Goal: Information Seeking & Learning: Learn about a topic

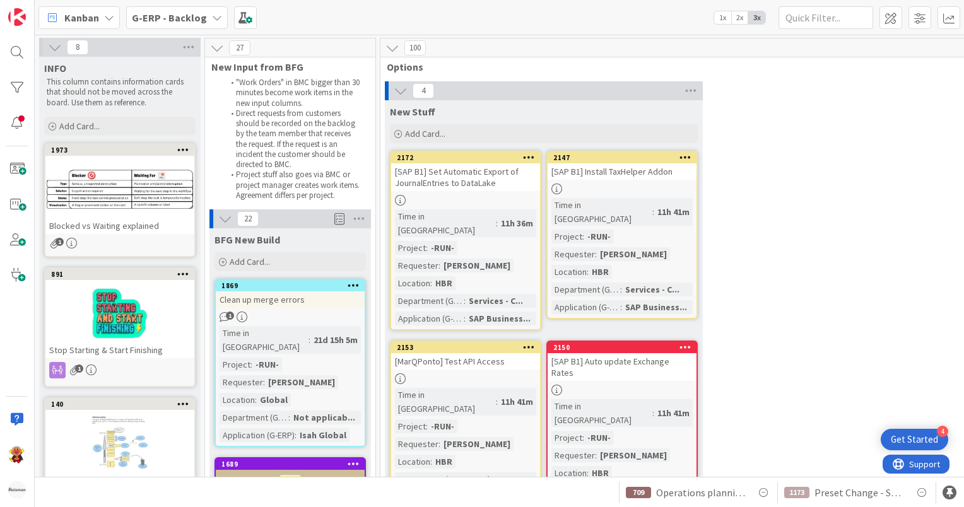
click at [90, 23] on span "Kanban" at bounding box center [81, 17] width 35 height 15
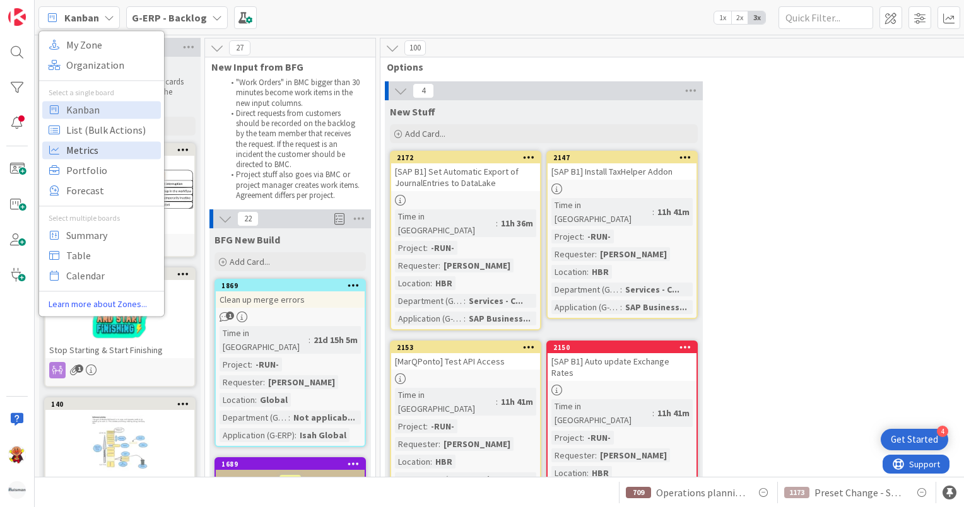
click at [101, 148] on span "Metrics" at bounding box center [111, 150] width 91 height 19
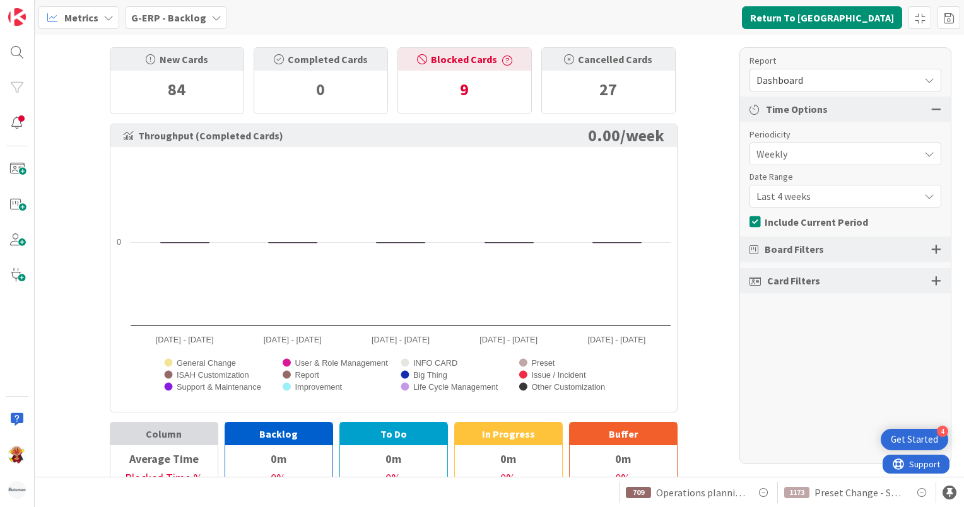
click at [838, 80] on span "Dashboard" at bounding box center [834, 80] width 156 height 18
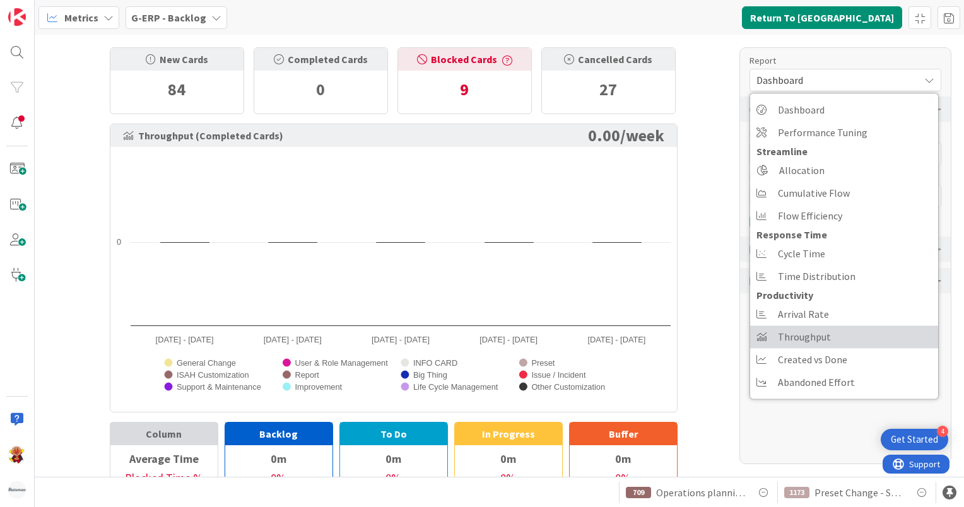
click at [827, 329] on span "Throughput" at bounding box center [804, 336] width 53 height 19
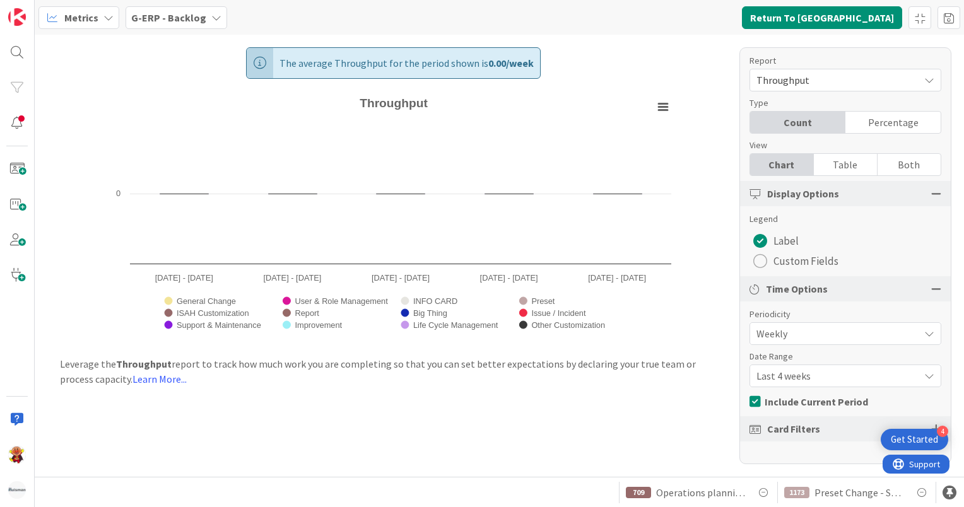
click at [763, 434] on div "Card Filters" at bounding box center [845, 428] width 211 height 25
click at [933, 424] on div at bounding box center [936, 428] width 10 height 11
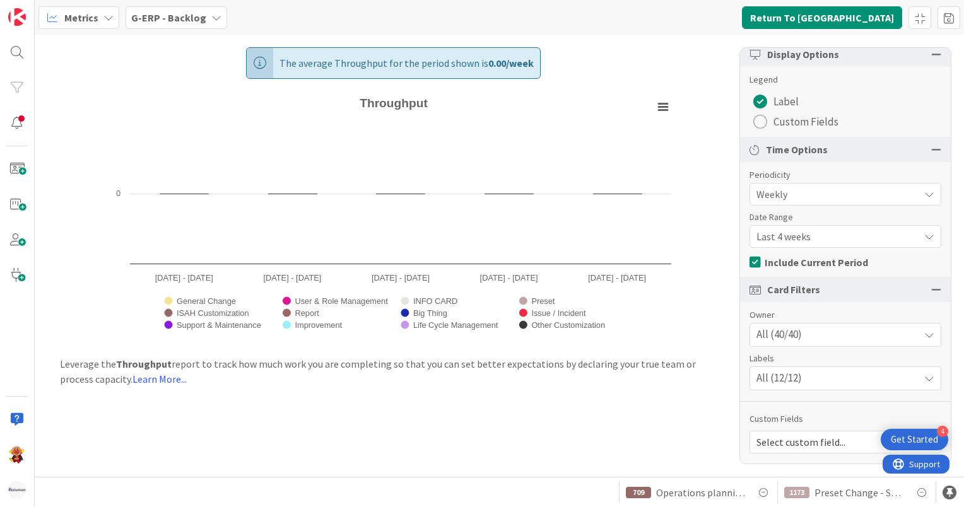
scroll to position [139, 0]
click at [868, 337] on div "All (40/40)" at bounding box center [845, 335] width 190 height 23
drag, startPoint x: 868, startPoint y: 337, endPoint x: 626, endPoint y: 426, distance: 257.2
click at [626, 426] on div "The average Throughput for the period shown is 0.00 / week Created with Highcha…" at bounding box center [499, 256] width 929 height 442
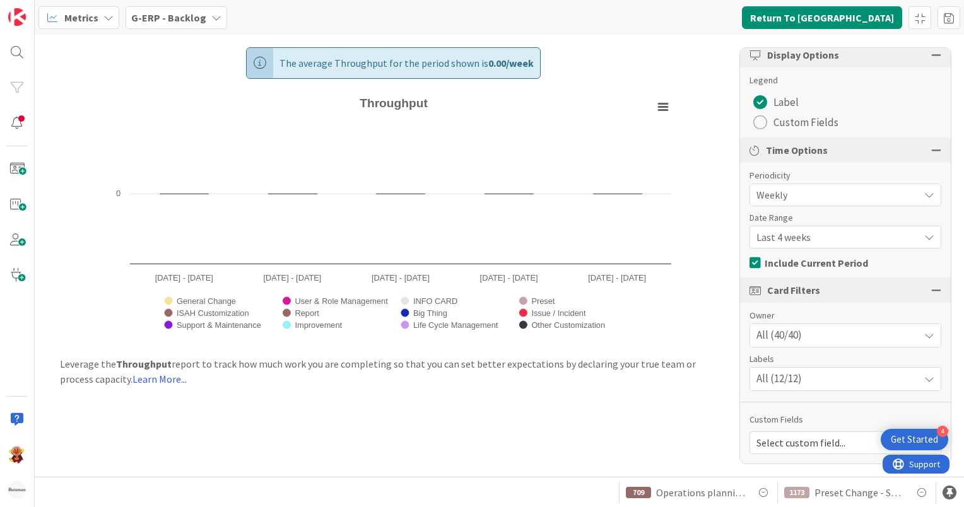
click at [761, 119] on div "radio" at bounding box center [760, 122] width 14 height 14
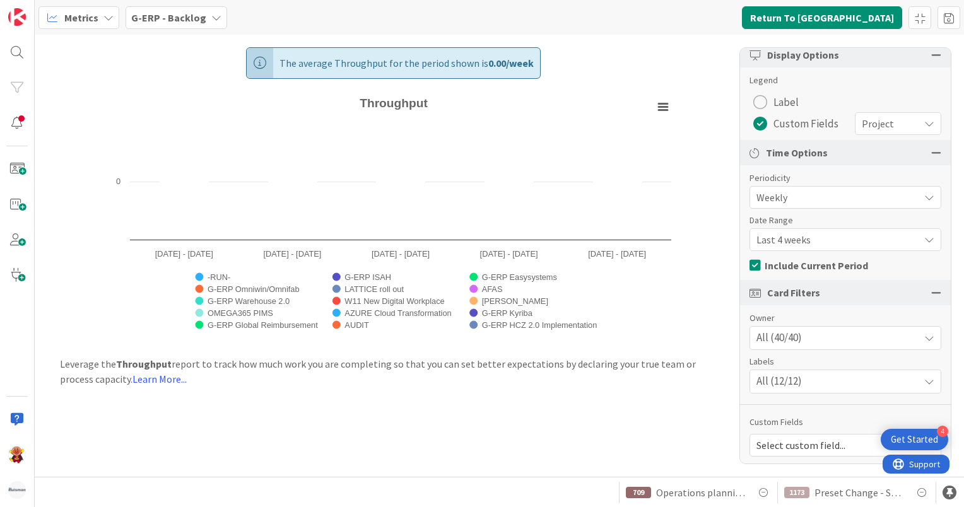
click at [761, 122] on div "radio" at bounding box center [760, 124] width 14 height 14
click at [764, 97] on div "radio" at bounding box center [760, 102] width 14 height 14
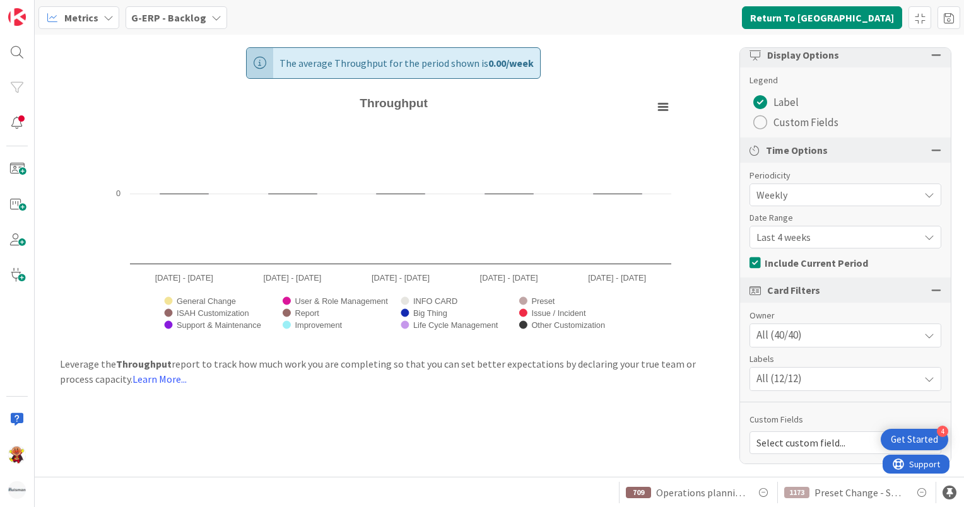
scroll to position [139, 0]
click at [820, 375] on div "All (12/12)" at bounding box center [845, 378] width 190 height 23
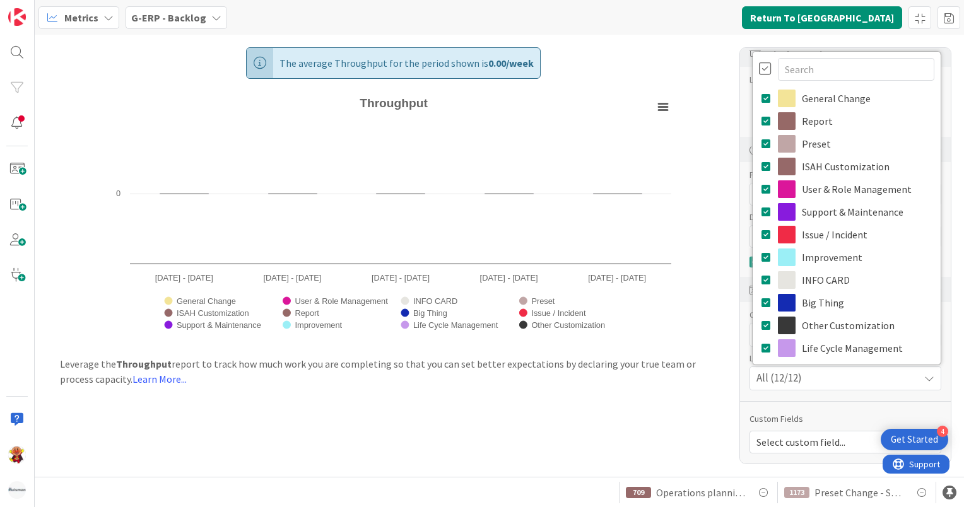
drag, startPoint x: 711, startPoint y: 442, endPoint x: 669, endPoint y: 426, distance: 44.5
click at [669, 426] on div "The average Throughput for the period shown is 0.00 / week Created with Highcha…" at bounding box center [499, 256] width 929 height 442
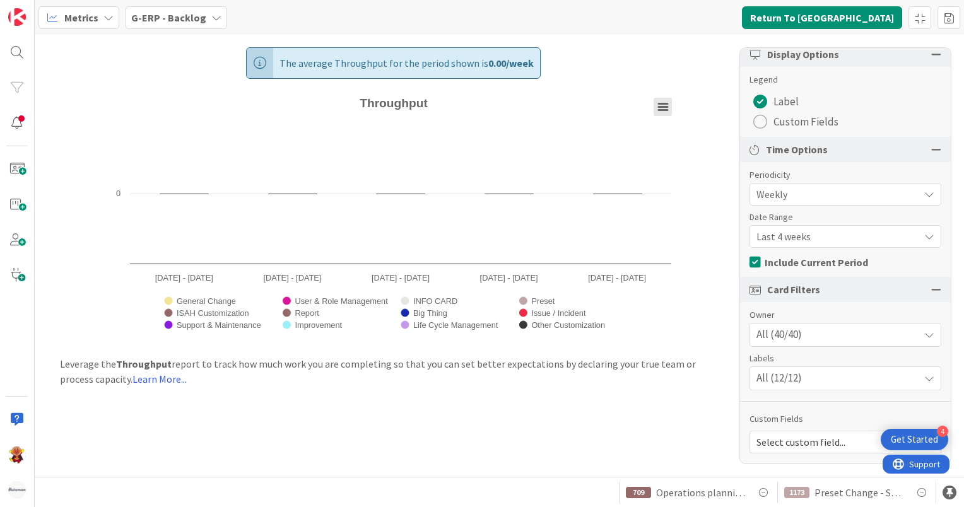
click at [660, 108] on rect "Throughput" at bounding box center [662, 107] width 18 height 18
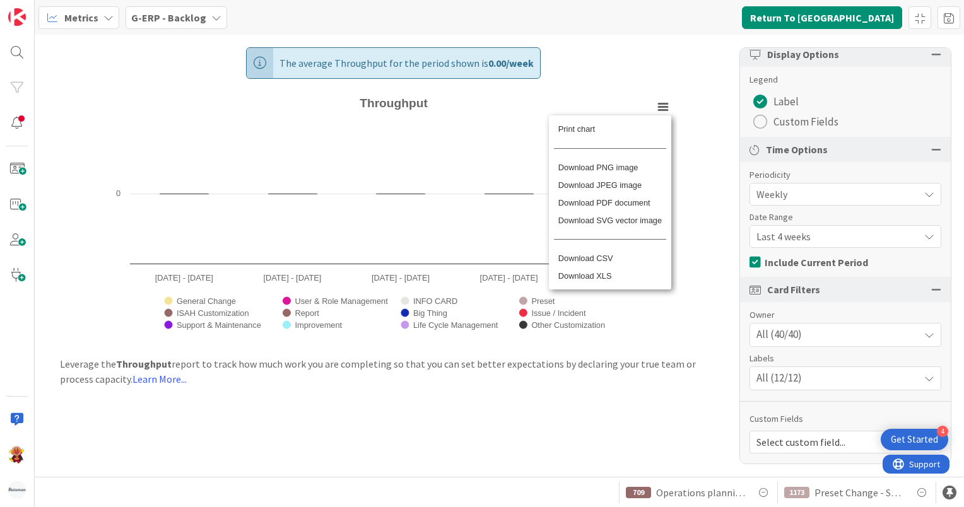
click at [695, 136] on div "The average Throughput for the period shown is 0.00 / week Created with Highcha…" at bounding box center [394, 189] width 618 height 309
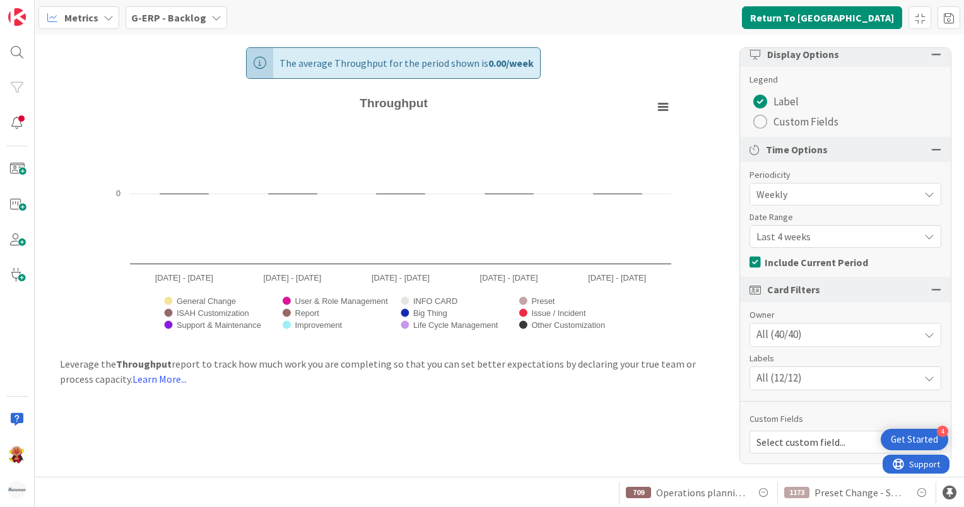
click at [773, 202] on span "Weekly" at bounding box center [834, 194] width 156 height 18
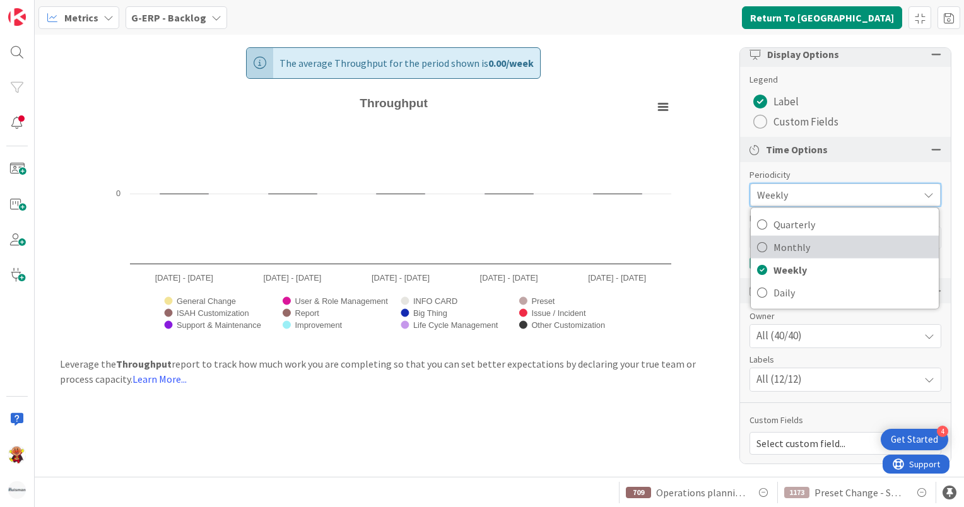
click at [768, 252] on link "Monthly" at bounding box center [845, 247] width 188 height 23
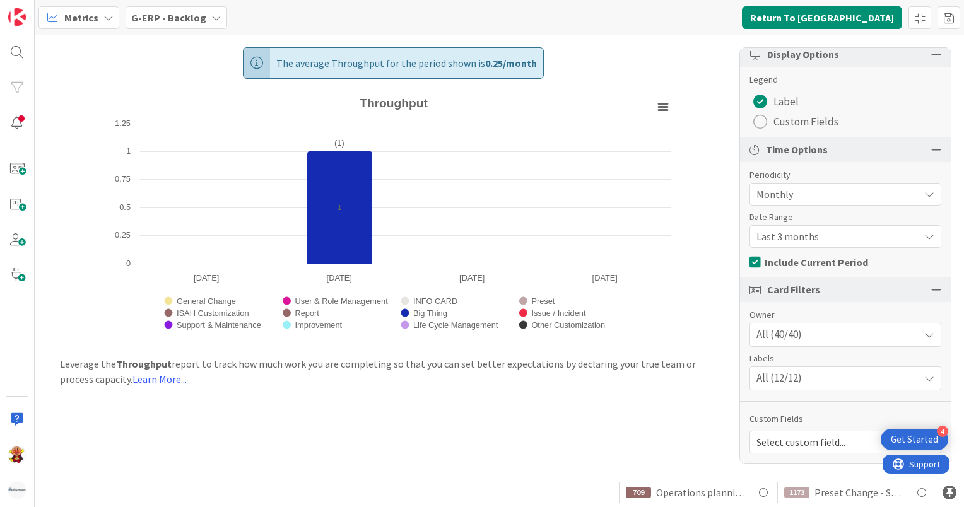
click at [796, 340] on span "All (40/40)" at bounding box center [778, 335] width 45 height 16
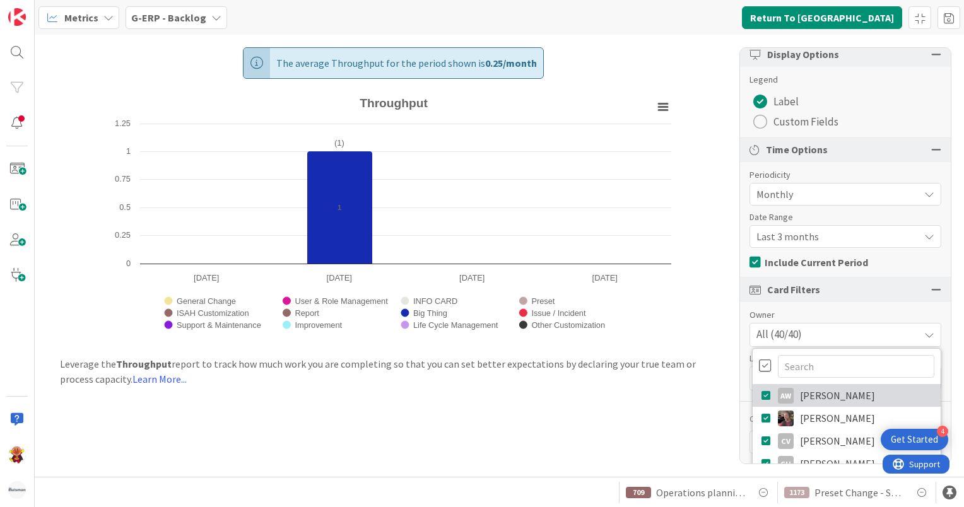
click at [752, 401] on link "AW [PERSON_NAME]" at bounding box center [846, 395] width 188 height 23
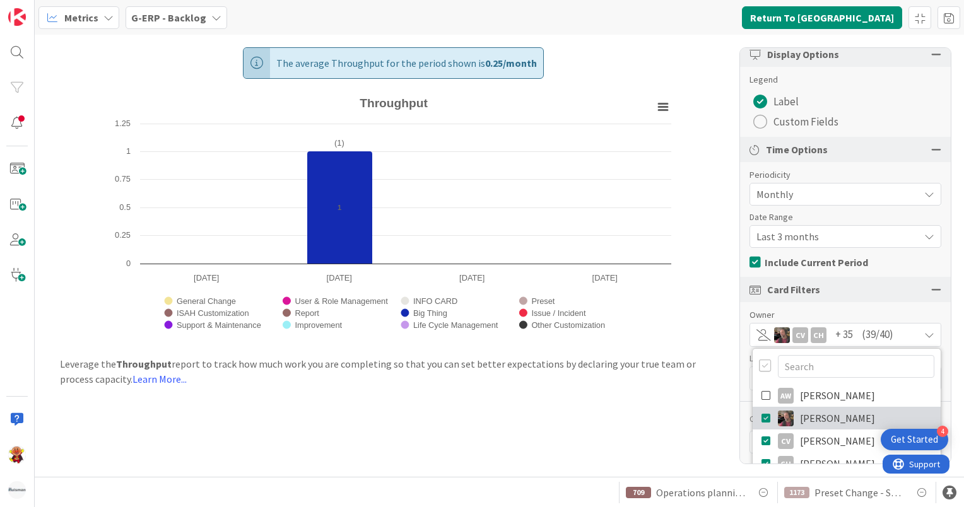
click at [761, 419] on icon at bounding box center [766, 418] width 10 height 19
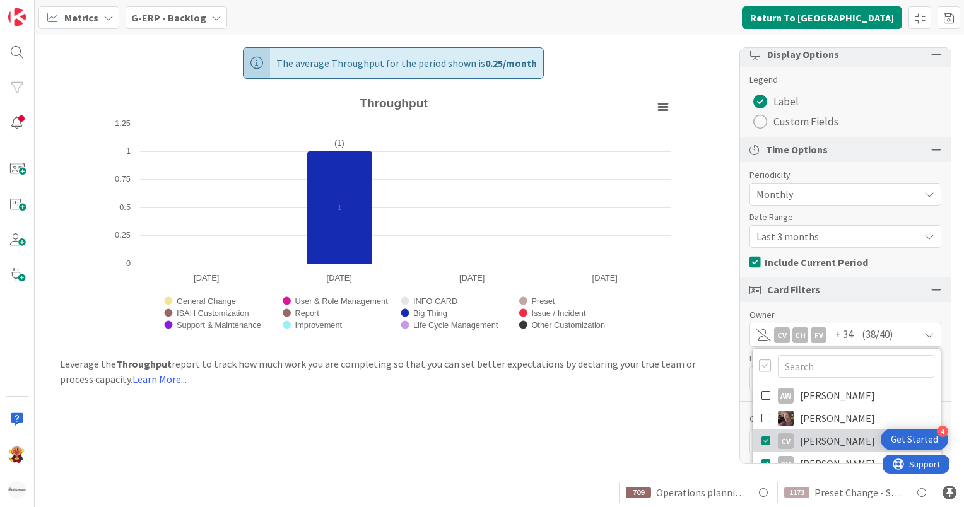
click at [761, 433] on icon at bounding box center [766, 440] width 10 height 19
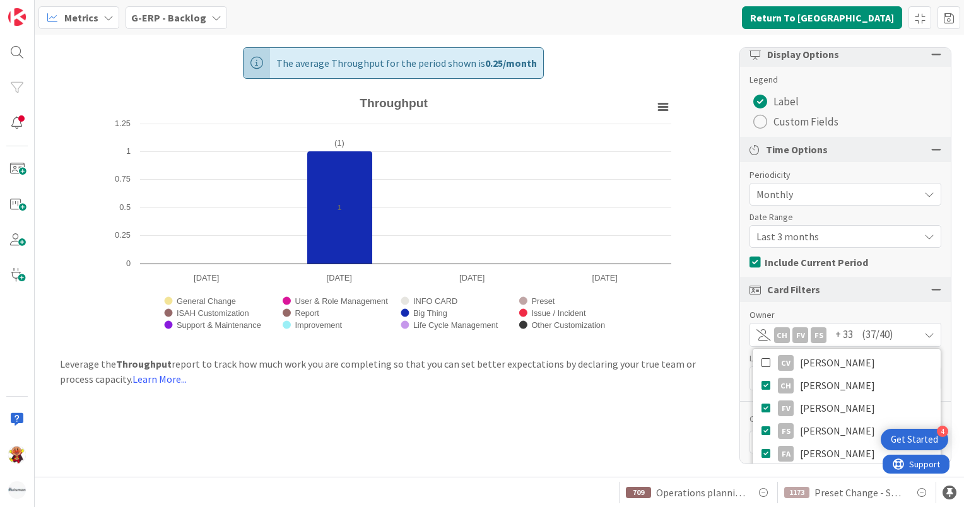
scroll to position [78, 0]
click at [761, 409] on icon at bounding box center [766, 408] width 10 height 19
click at [761, 421] on icon at bounding box center [766, 430] width 10 height 19
click at [761, 383] on icon at bounding box center [766, 385] width 10 height 19
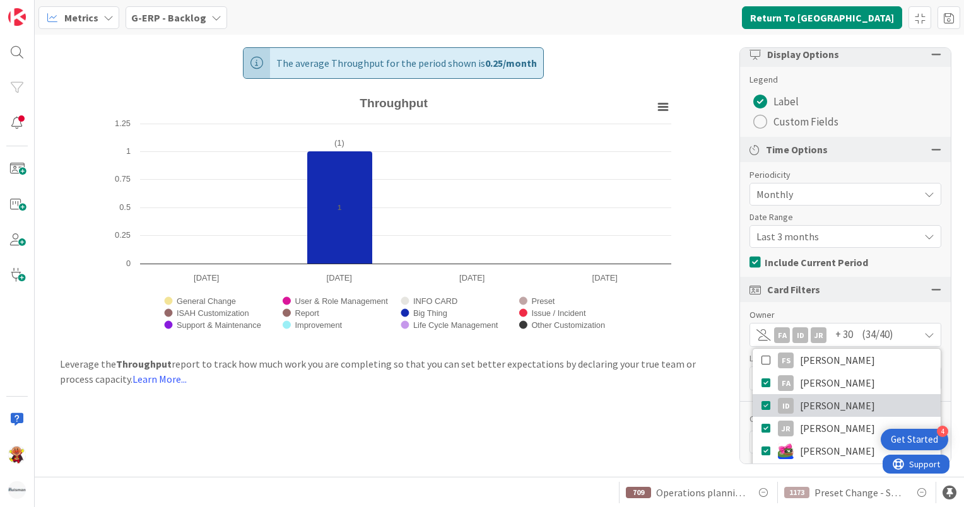
click at [761, 409] on icon at bounding box center [766, 405] width 10 height 19
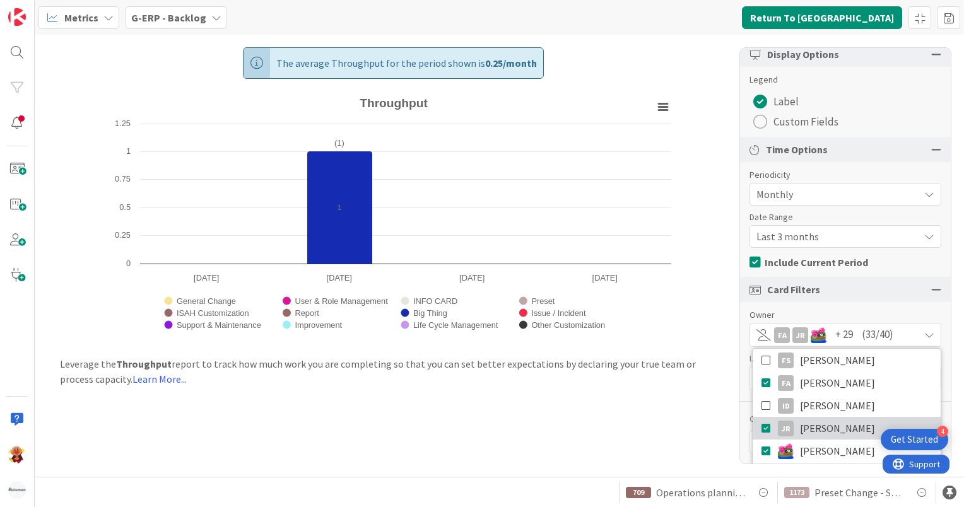
click at [761, 430] on icon at bounding box center [766, 428] width 10 height 19
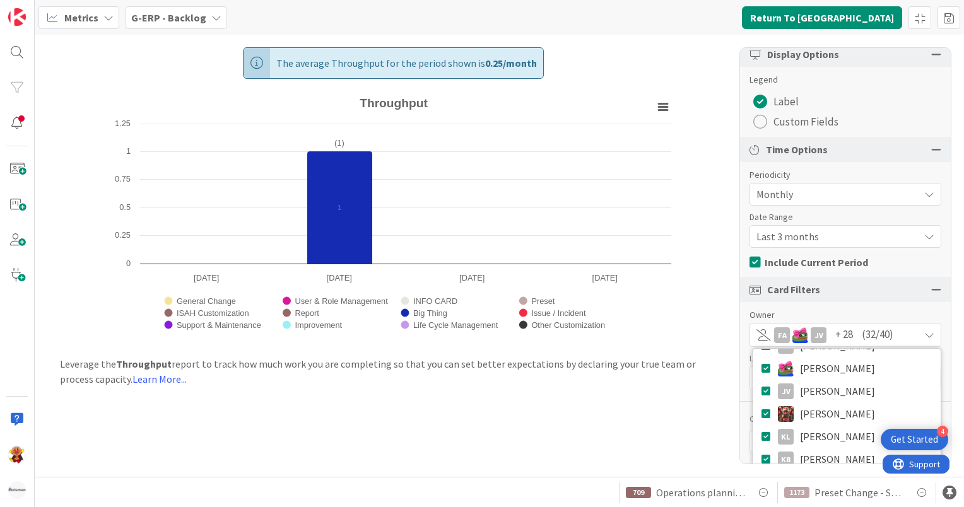
scroll to position [240, 0]
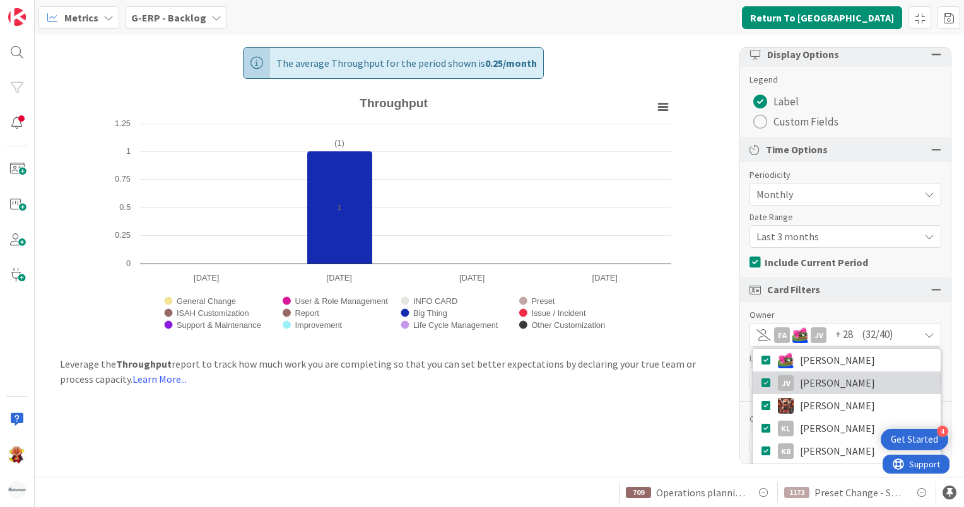
click at [761, 383] on icon at bounding box center [766, 382] width 10 height 19
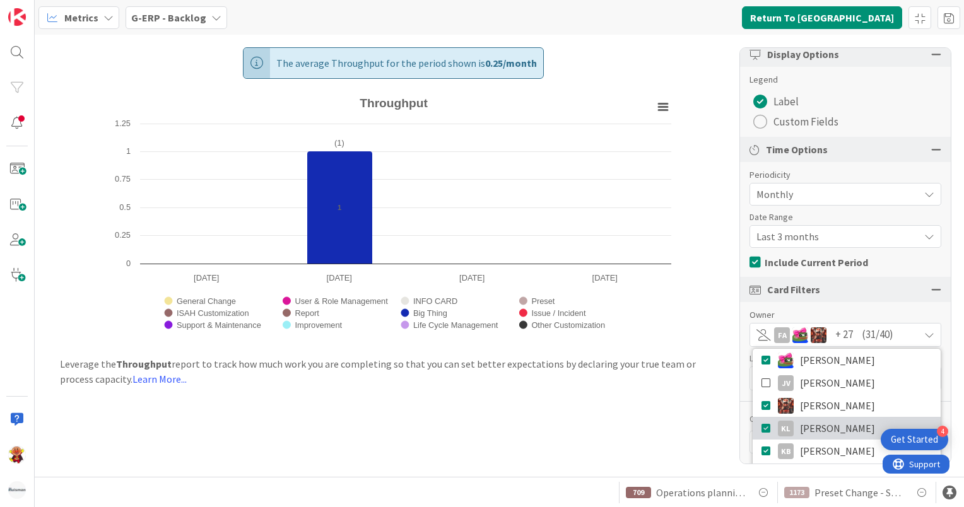
click at [761, 426] on icon at bounding box center [766, 428] width 10 height 19
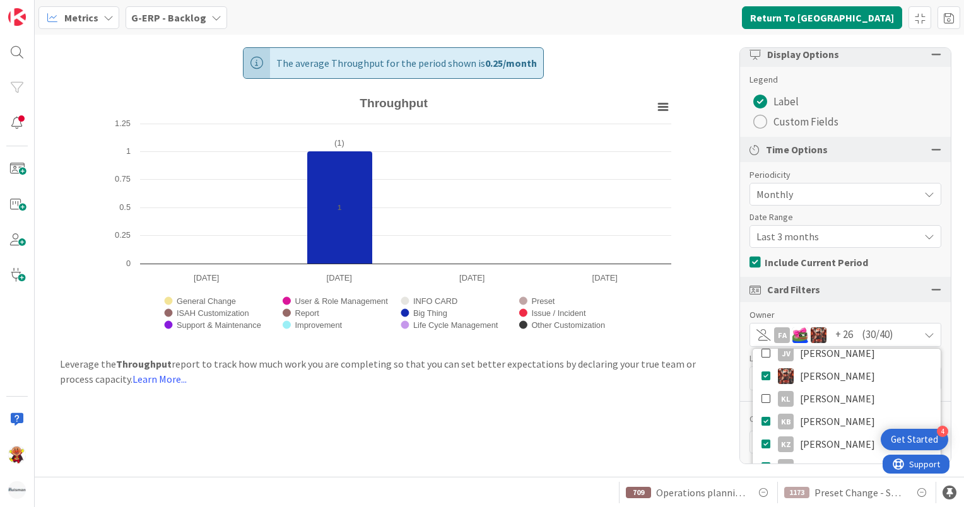
scroll to position [270, 0]
drag, startPoint x: 757, startPoint y: 426, endPoint x: 757, endPoint y: 442, distance: 15.1
click at [761, 442] on icon at bounding box center [766, 443] width 10 height 19
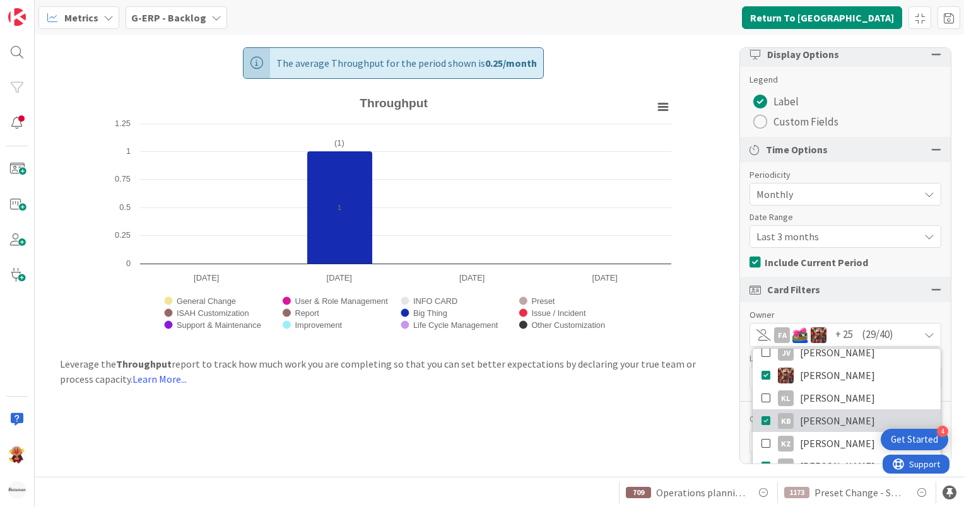
click at [761, 422] on icon at bounding box center [766, 420] width 10 height 19
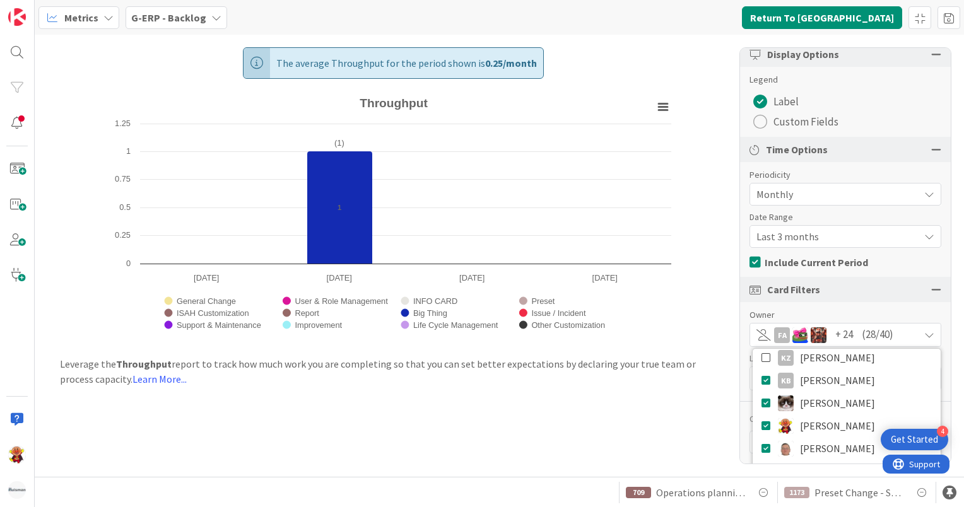
scroll to position [357, 0]
click at [761, 376] on icon at bounding box center [766, 379] width 10 height 19
click at [761, 397] on icon at bounding box center [766, 401] width 10 height 19
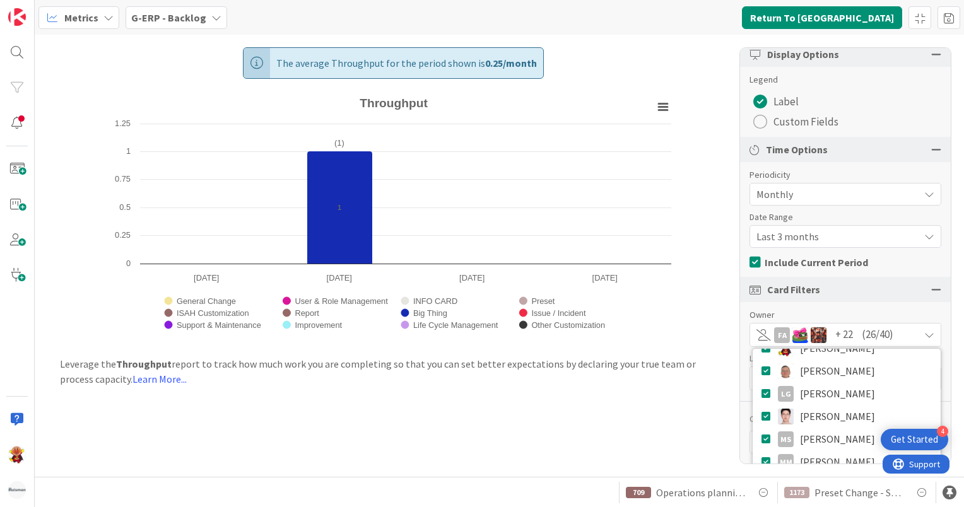
scroll to position [434, 0]
click at [761, 394] on icon at bounding box center [766, 392] width 10 height 19
click at [761, 438] on icon at bounding box center [766, 438] width 10 height 19
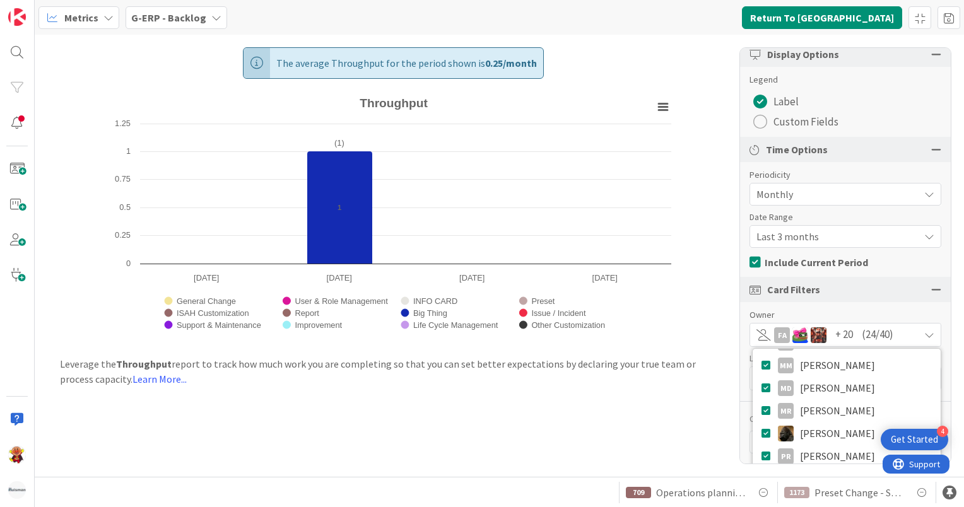
scroll to position [531, 0]
click at [761, 388] on icon at bounding box center [766, 386] width 10 height 19
click at [761, 360] on icon at bounding box center [766, 363] width 10 height 19
click at [761, 407] on icon at bounding box center [766, 409] width 10 height 19
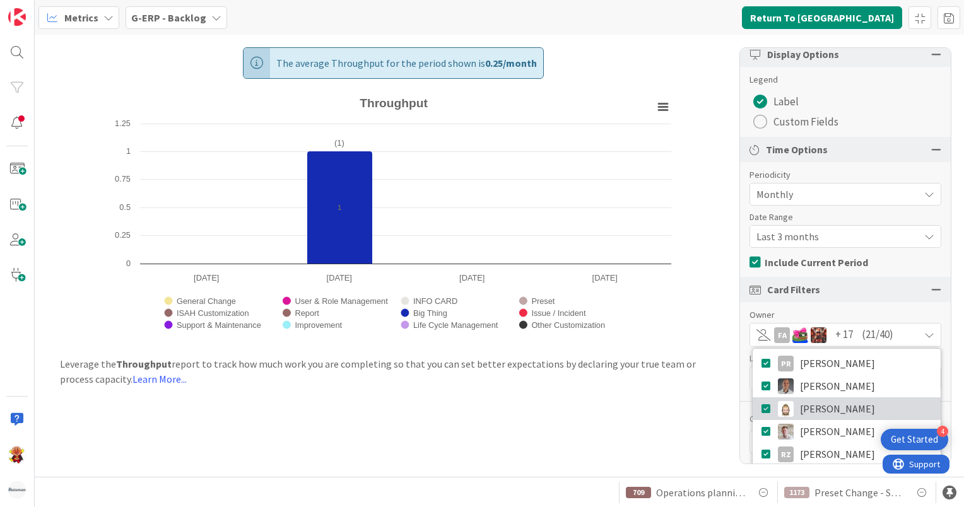
click at [761, 411] on icon at bounding box center [766, 408] width 10 height 19
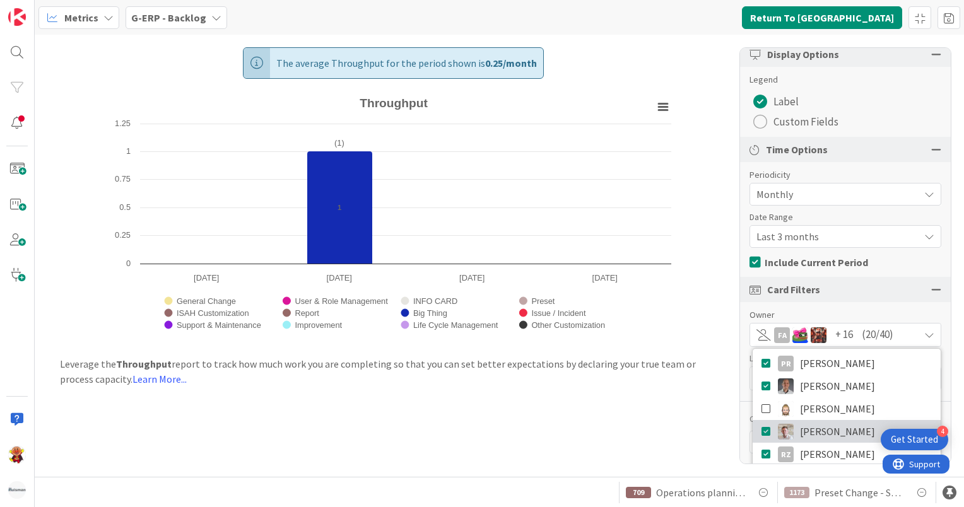
click at [761, 432] on icon at bounding box center [766, 431] width 10 height 19
click at [761, 457] on icon at bounding box center [766, 454] width 10 height 19
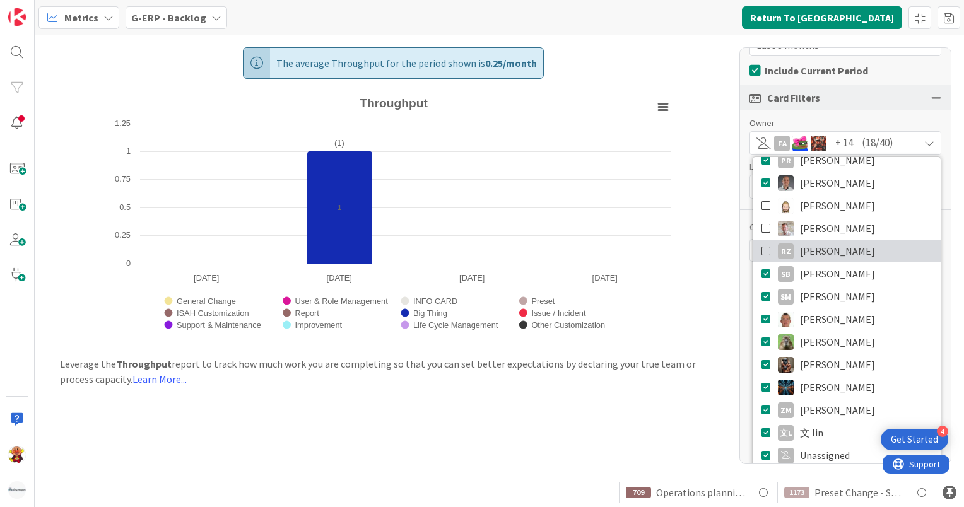
scroll to position [339, 0]
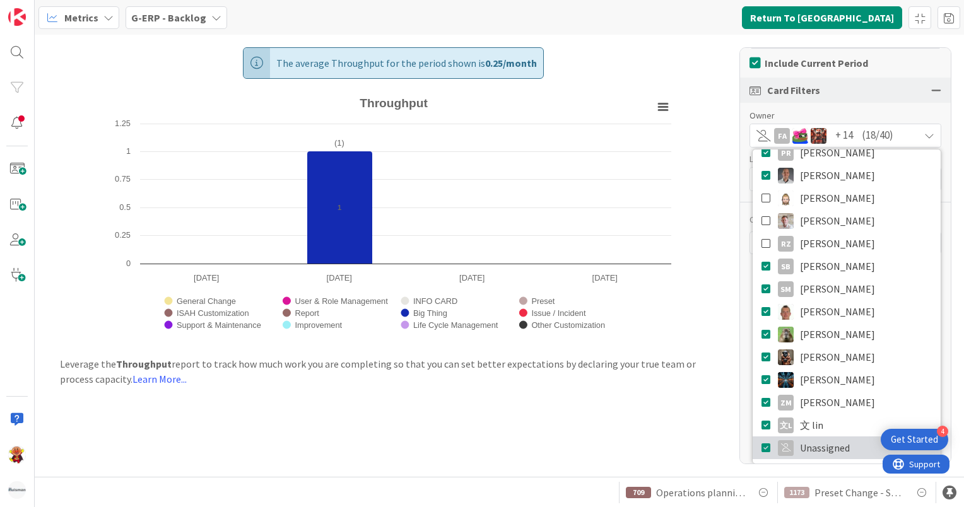
click at [761, 450] on icon at bounding box center [766, 447] width 10 height 19
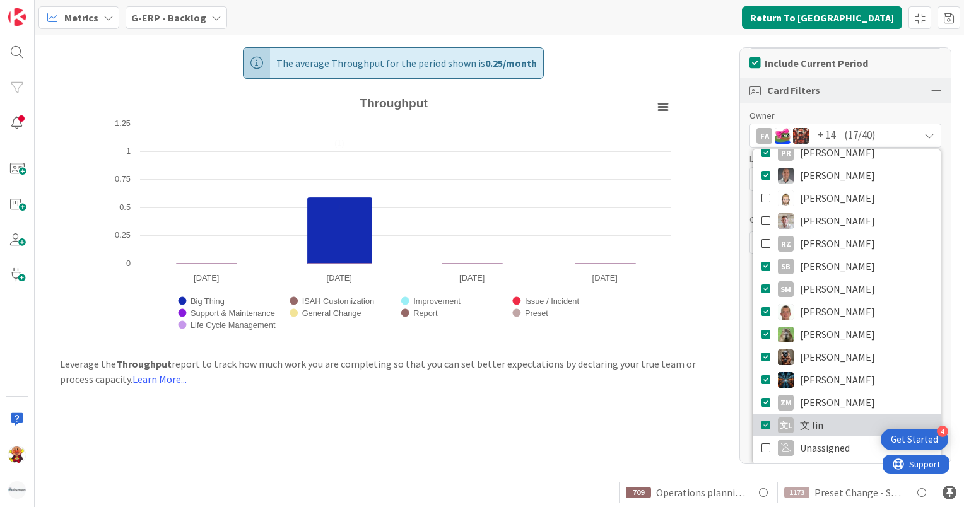
click at [752, 421] on link "文[PERSON_NAME]" at bounding box center [846, 425] width 188 height 23
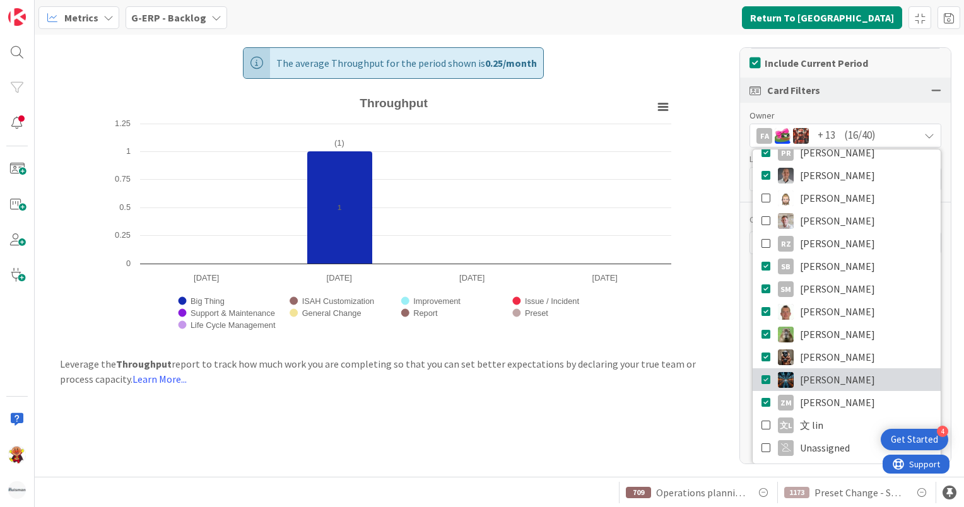
click at [761, 381] on icon at bounding box center [766, 379] width 10 height 19
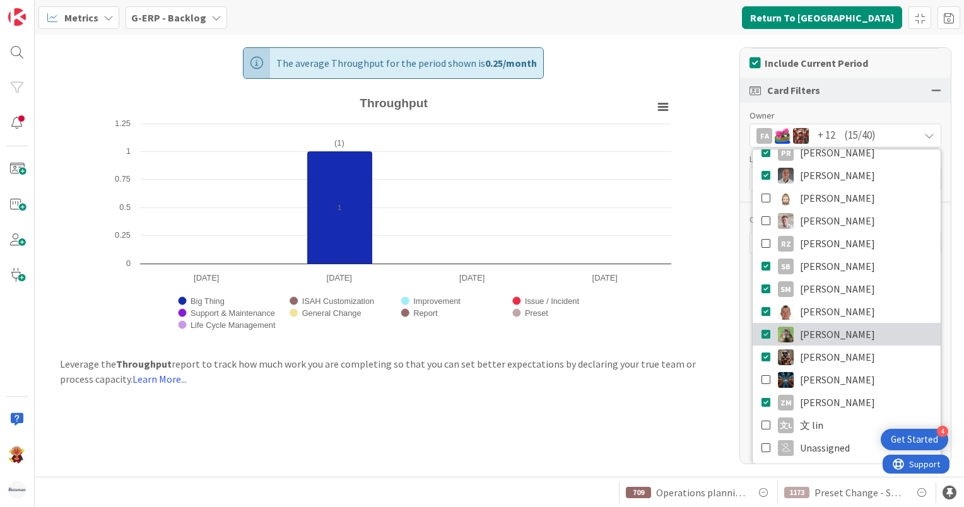
click at [761, 333] on icon at bounding box center [766, 334] width 10 height 19
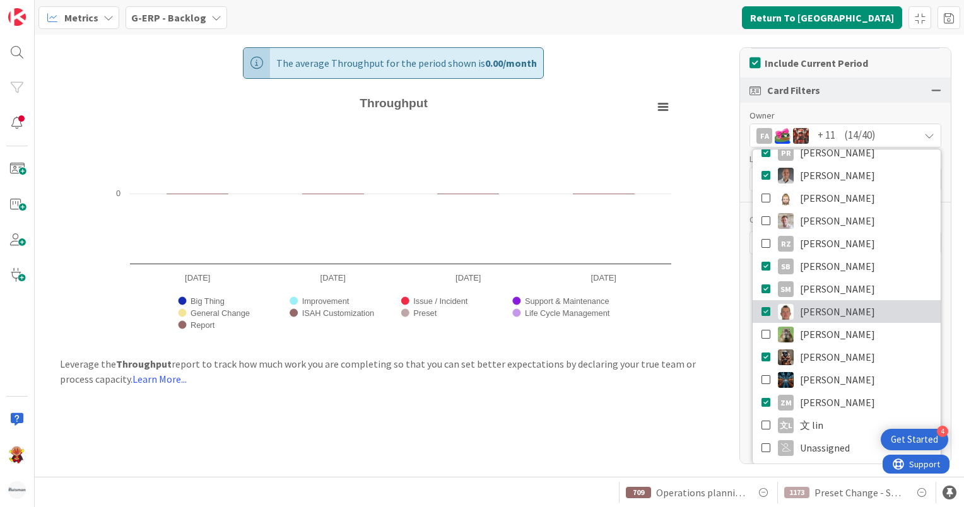
drag, startPoint x: 754, startPoint y: 333, endPoint x: 754, endPoint y: 308, distance: 25.2
click at [761, 308] on icon at bounding box center [766, 311] width 10 height 19
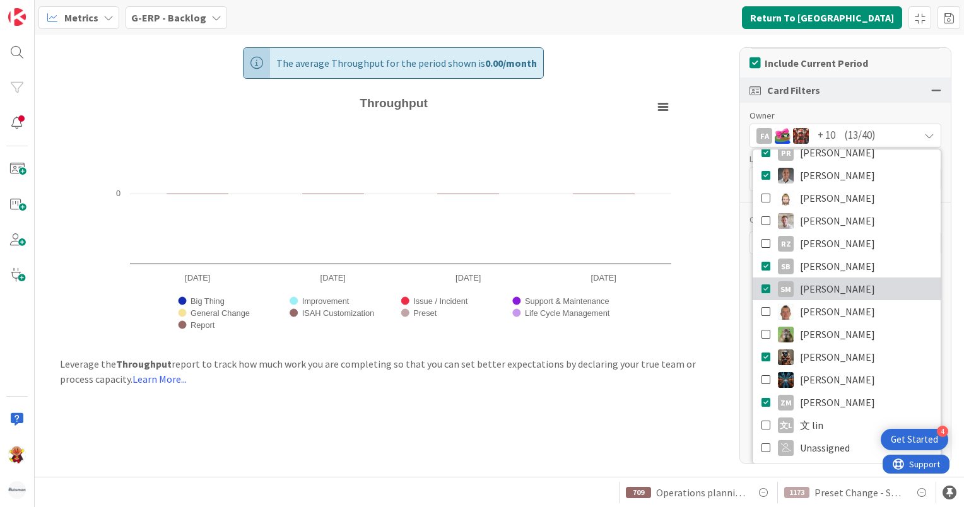
click at [761, 290] on icon at bounding box center [766, 288] width 10 height 19
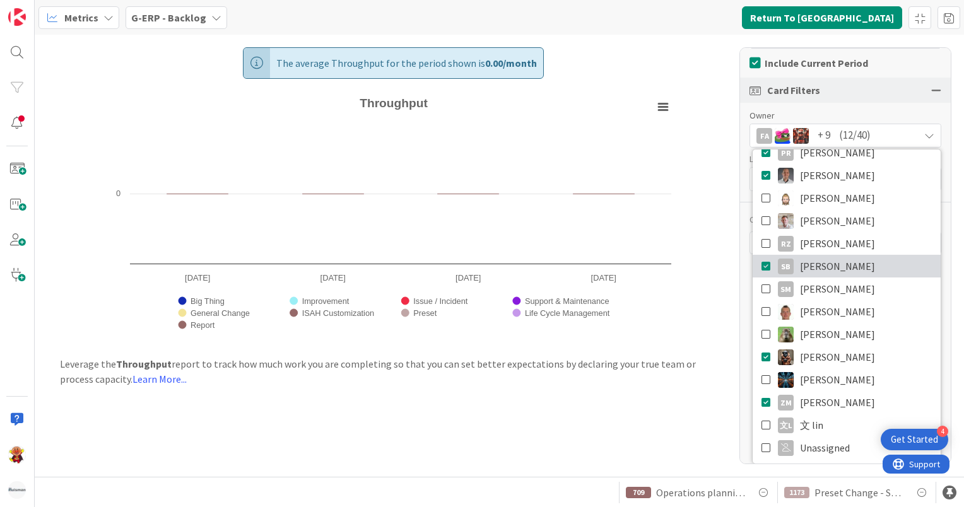
click at [752, 269] on link "SB [PERSON_NAME]" at bounding box center [846, 266] width 188 height 23
click at [664, 392] on div "The average Throughput for the period shown is 0.00 / month Created with Highch…" at bounding box center [499, 256] width 929 height 442
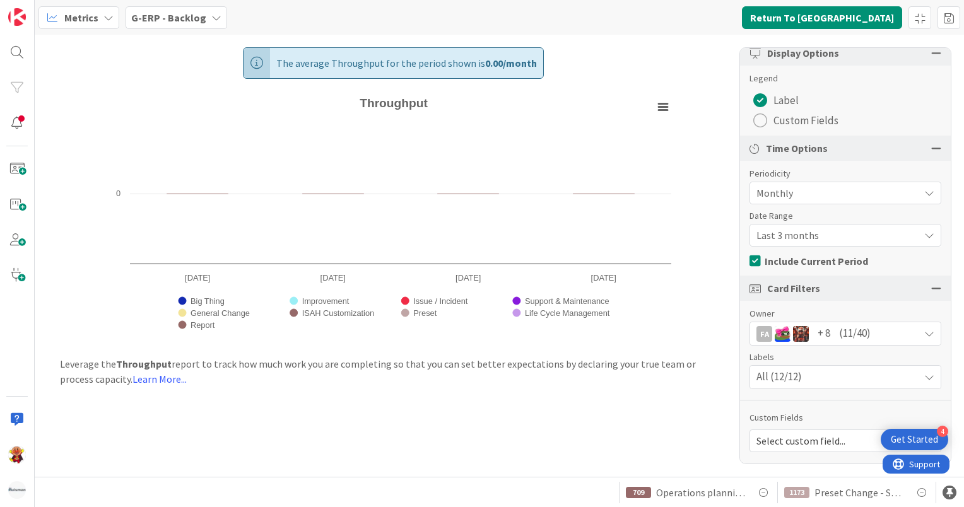
scroll to position [140, 0]
click at [767, 443] on span "Select custom field..." at bounding box center [834, 442] width 156 height 18
click at [657, 476] on div "The average Throughput for the period shown is 0.00 / month Created with Highch…" at bounding box center [499, 256] width 929 height 442
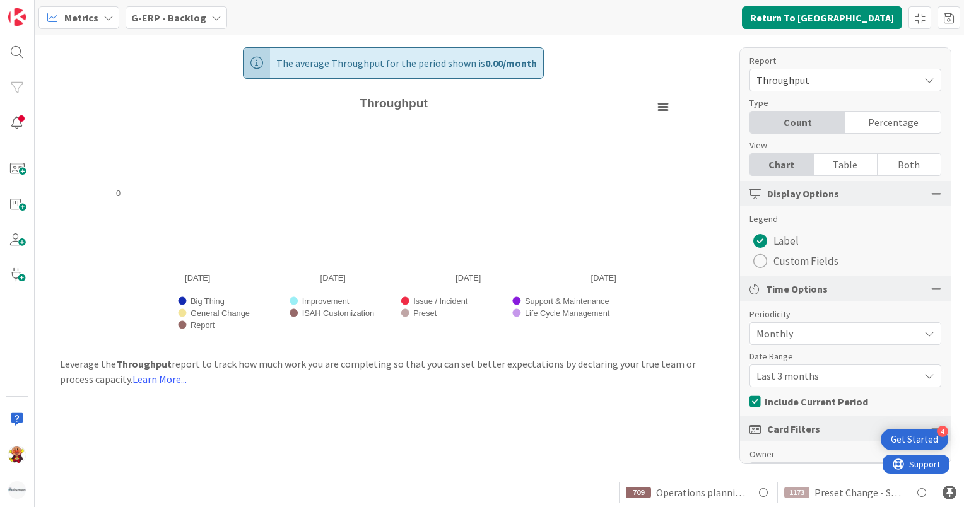
click at [835, 163] on div "Table" at bounding box center [846, 164] width 64 height 21
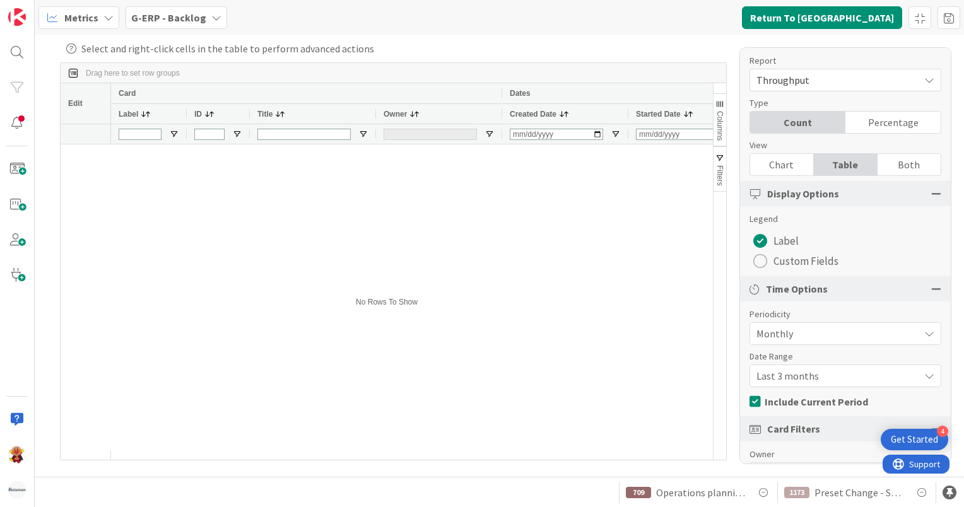
click at [913, 165] on div "Both" at bounding box center [908, 164] width 63 height 21
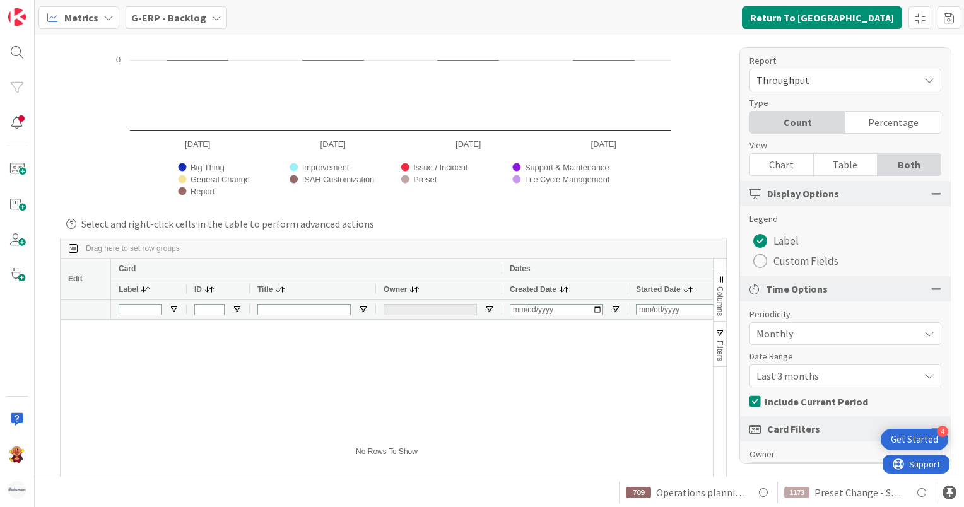
scroll to position [134, 0]
click at [874, 81] on span "Throughput" at bounding box center [834, 80] width 156 height 18
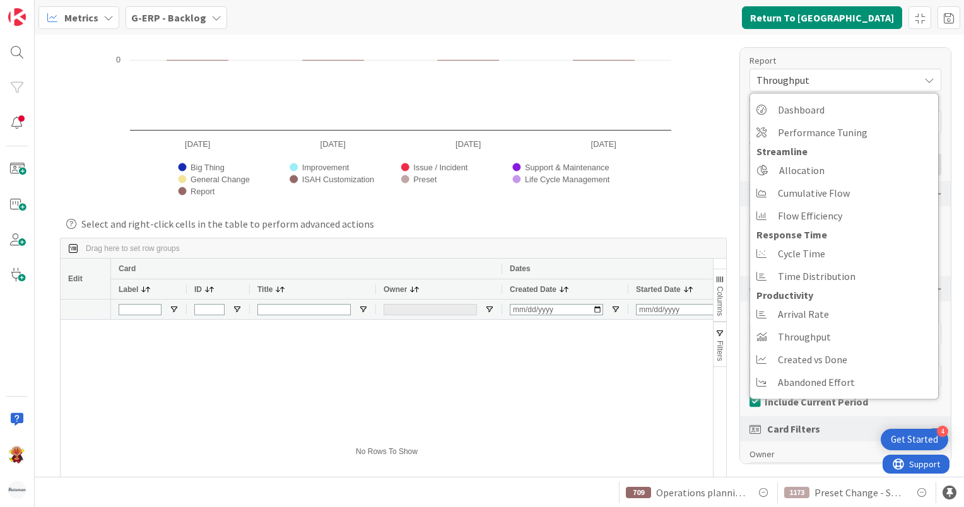
click at [874, 81] on span "Throughput" at bounding box center [834, 80] width 156 height 18
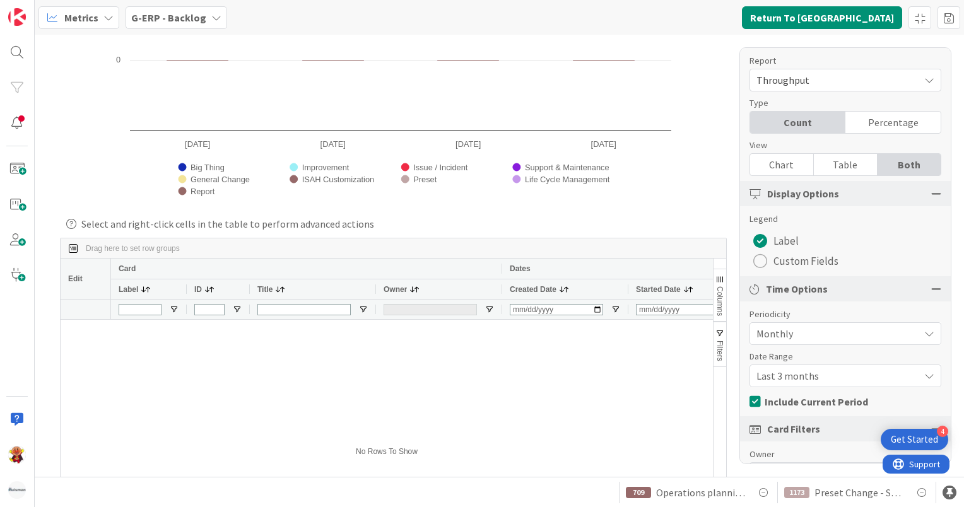
click at [448, 187] on rect "Throughput" at bounding box center [393, 83] width 566 height 251
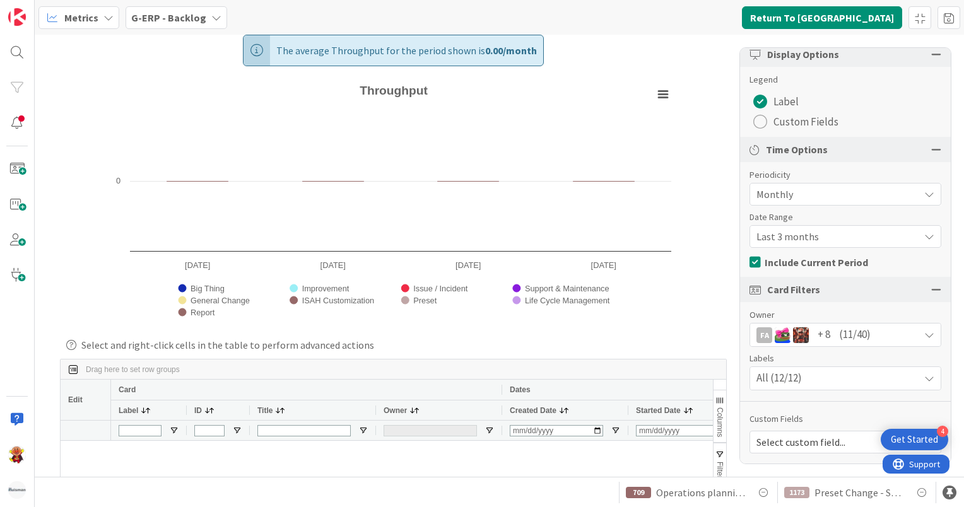
scroll to position [0, 0]
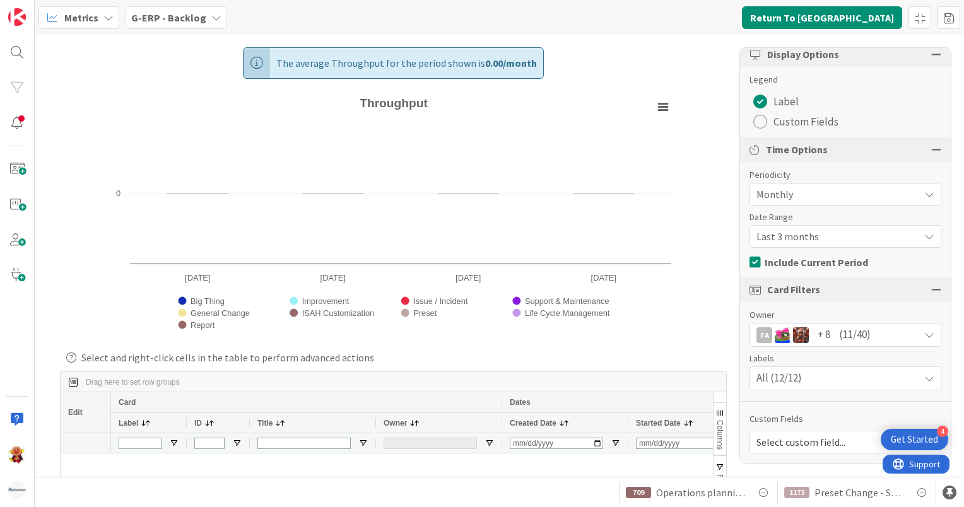
click at [754, 260] on icon at bounding box center [754, 262] width 11 height 13
click at [764, 91] on button "Label" at bounding box center [775, 101] width 53 height 20
click at [763, 102] on div "radio" at bounding box center [760, 102] width 14 height 14
click at [175, 15] on b "G-ERP - Backlog" at bounding box center [168, 17] width 75 height 13
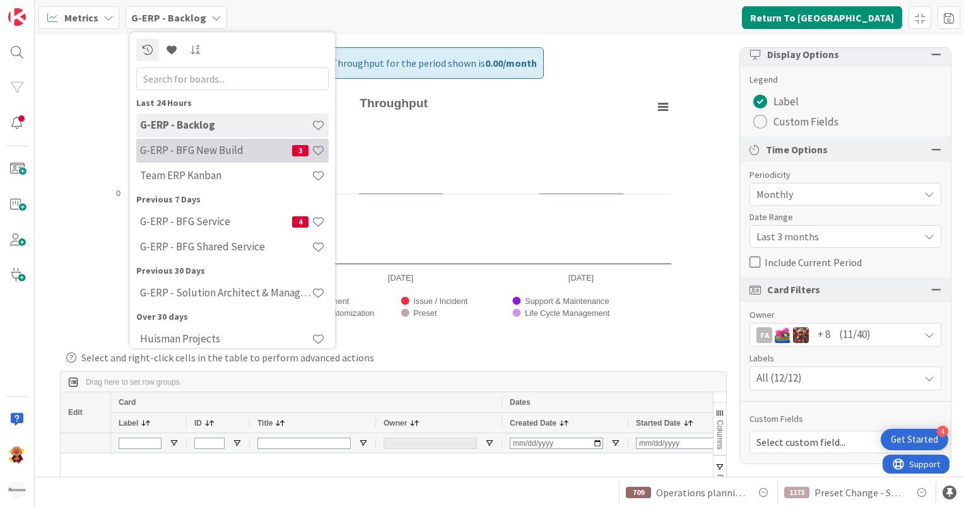
drag, startPoint x: 175, startPoint y: 159, endPoint x: 159, endPoint y: 156, distance: 16.1
click at [159, 156] on h4 "G-ERP - BFG New Build" at bounding box center [216, 150] width 152 height 13
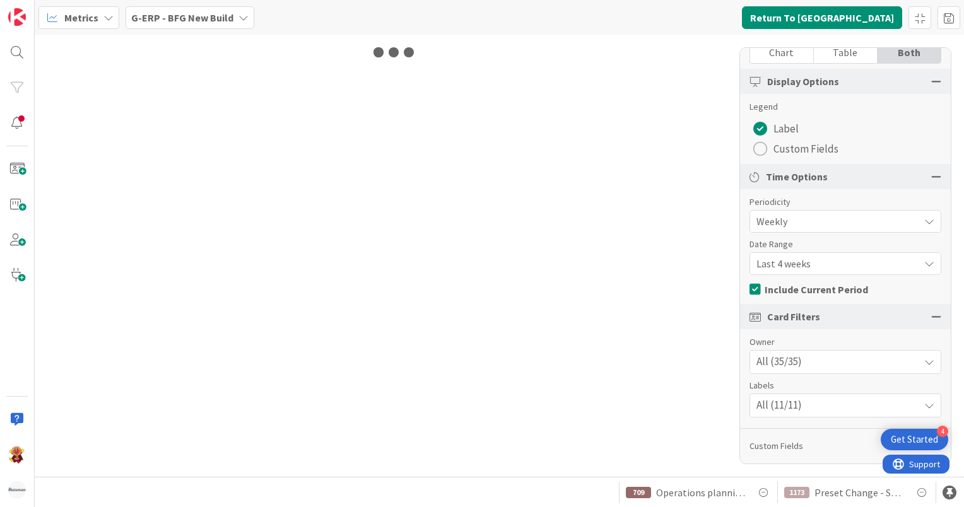
scroll to position [139, 0]
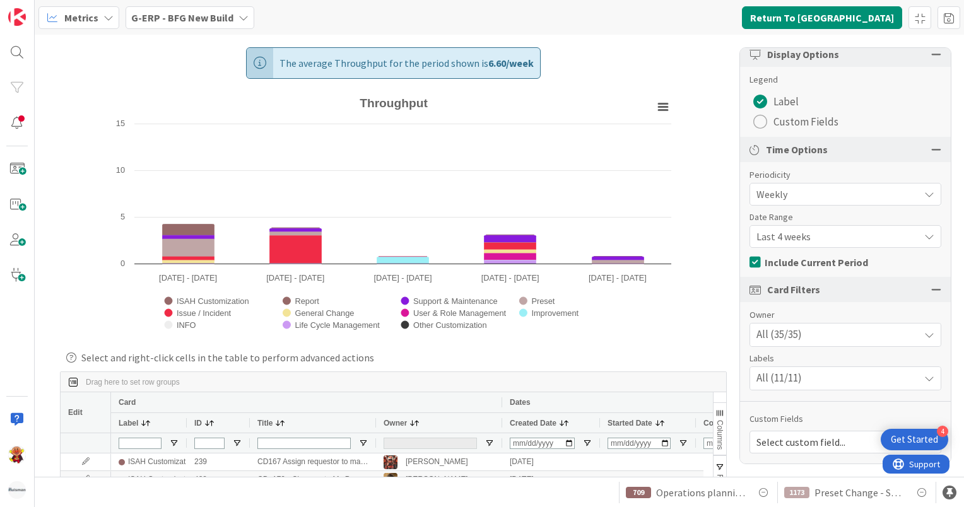
click at [156, 20] on b "G-ERP - BFG New Build" at bounding box center [182, 17] width 102 height 13
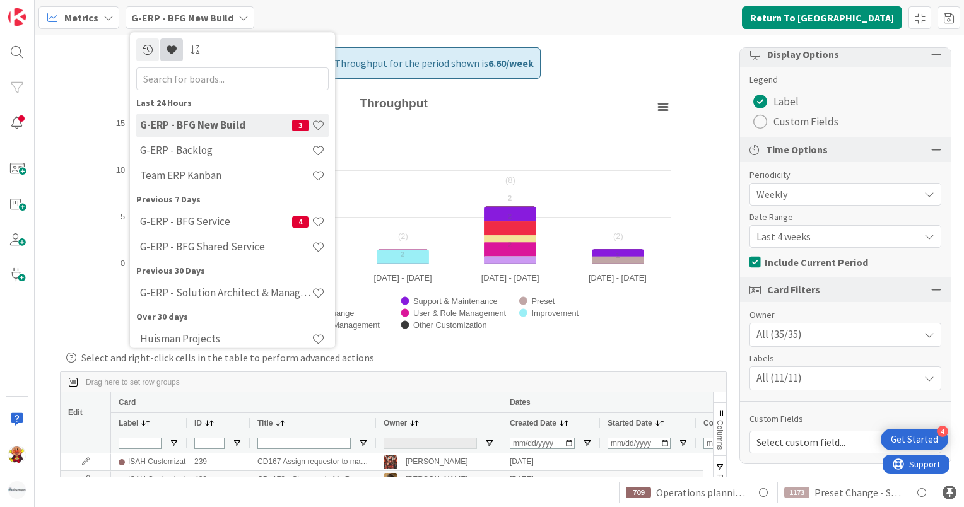
scroll to position [0, 0]
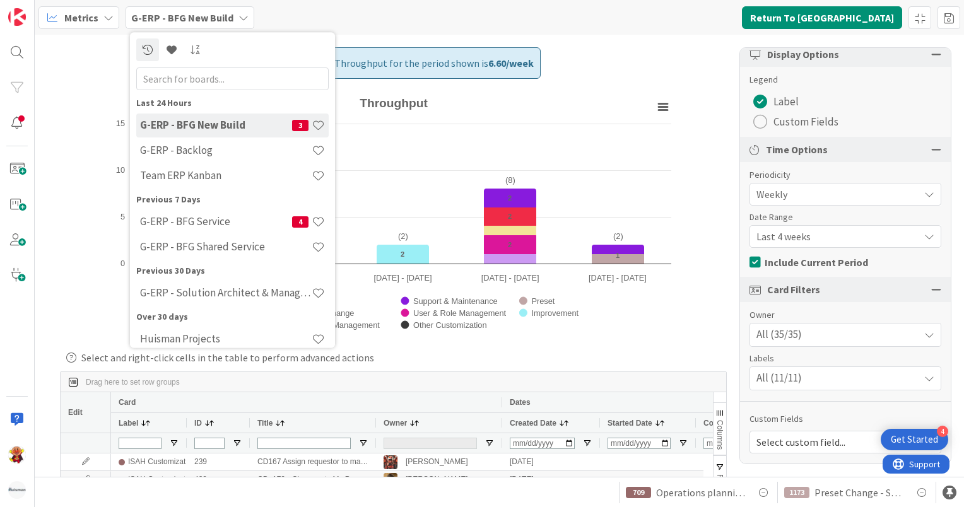
click at [515, 110] on rect "Throughput" at bounding box center [393, 217] width 566 height 251
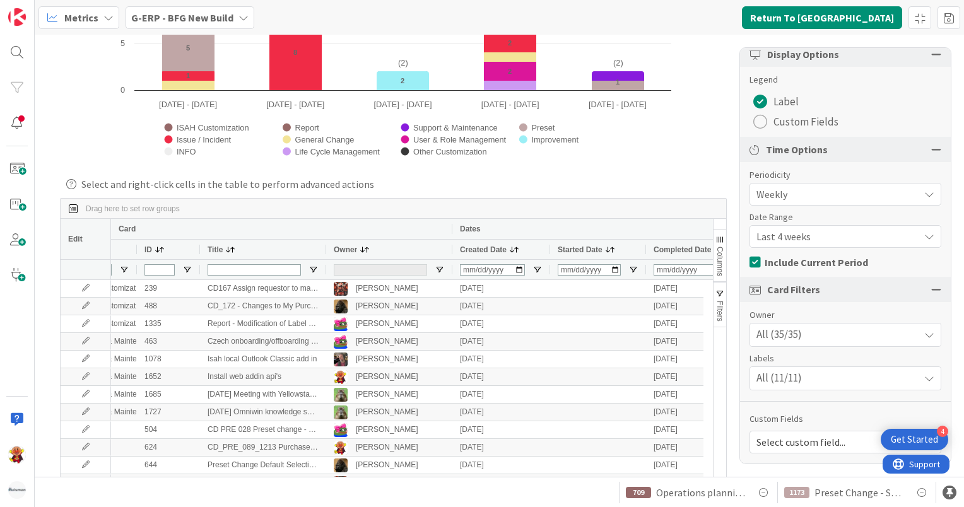
click at [90, 18] on span "Metrics" at bounding box center [81, 17] width 34 height 15
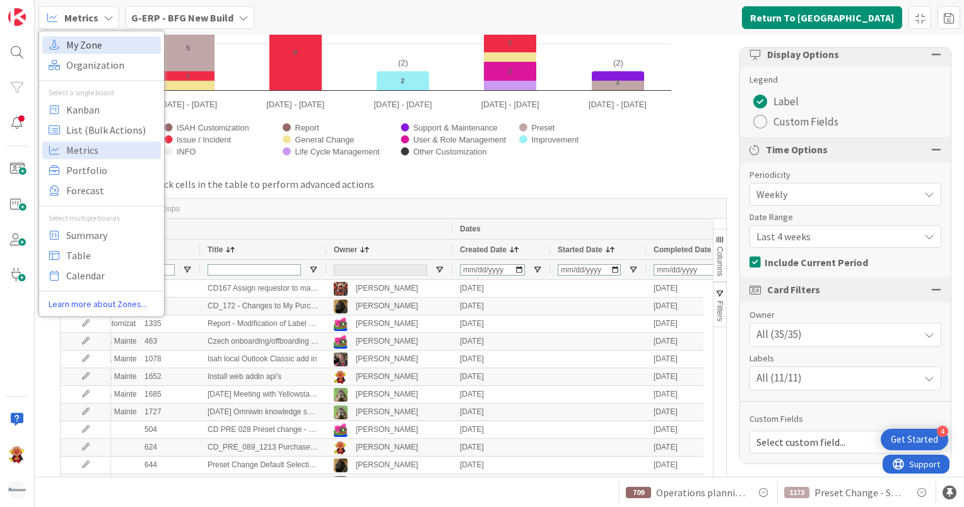
click at [111, 54] on span "My Zone" at bounding box center [111, 44] width 91 height 19
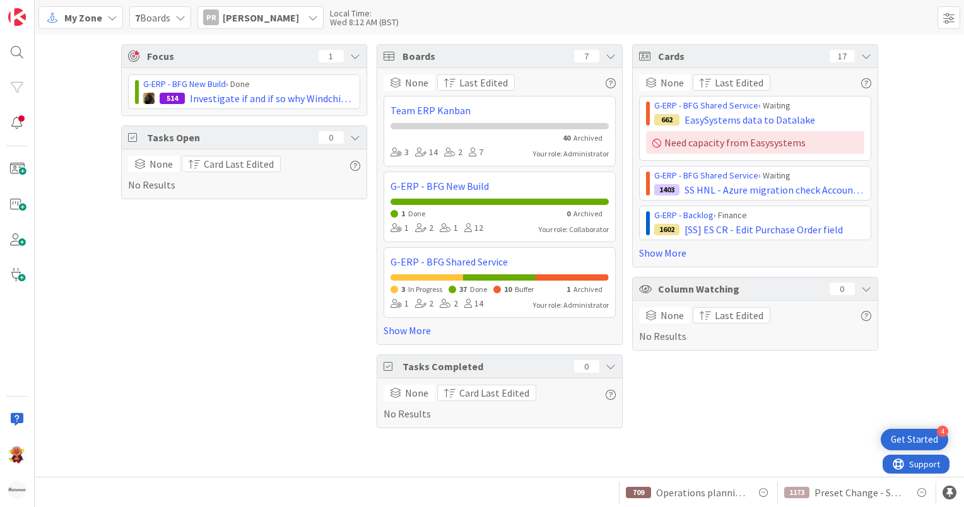
click at [265, 15] on span "[PERSON_NAME]" at bounding box center [261, 17] width 76 height 15
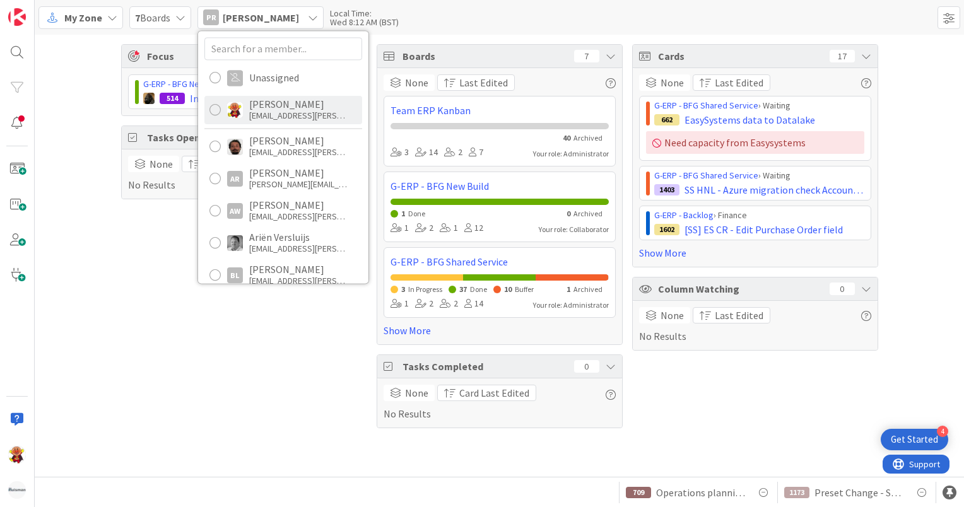
click at [261, 102] on div "[PERSON_NAME]" at bounding box center [299, 103] width 101 height 11
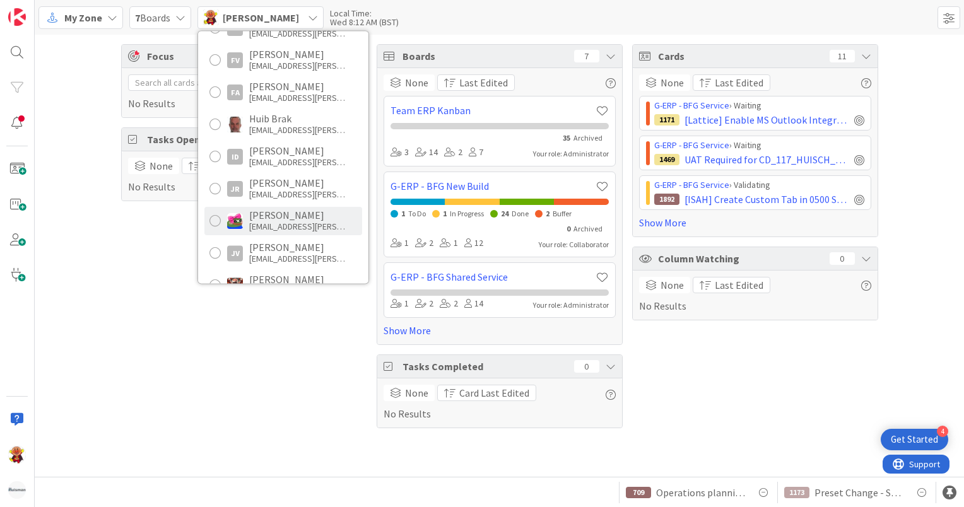
click at [221, 220] on div "[PERSON_NAME] [EMAIL_ADDRESS][PERSON_NAME][DOMAIN_NAME]" at bounding box center [283, 221] width 158 height 28
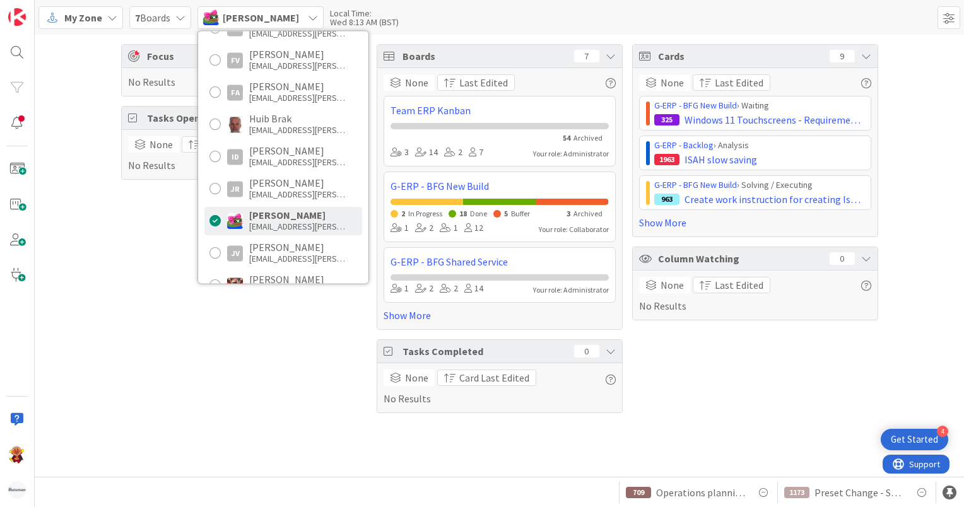
click at [219, 225] on div at bounding box center [214, 220] width 11 height 11
click at [219, 219] on div at bounding box center [214, 220] width 11 height 11
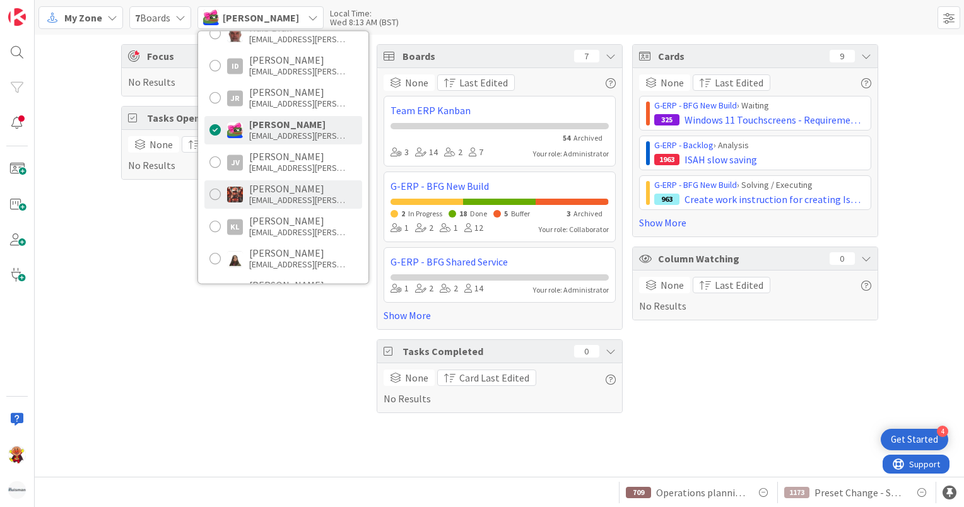
drag, startPoint x: 228, startPoint y: 214, endPoint x: 227, endPoint y: 192, distance: 22.7
click at [227, 192] on img at bounding box center [235, 195] width 16 height 16
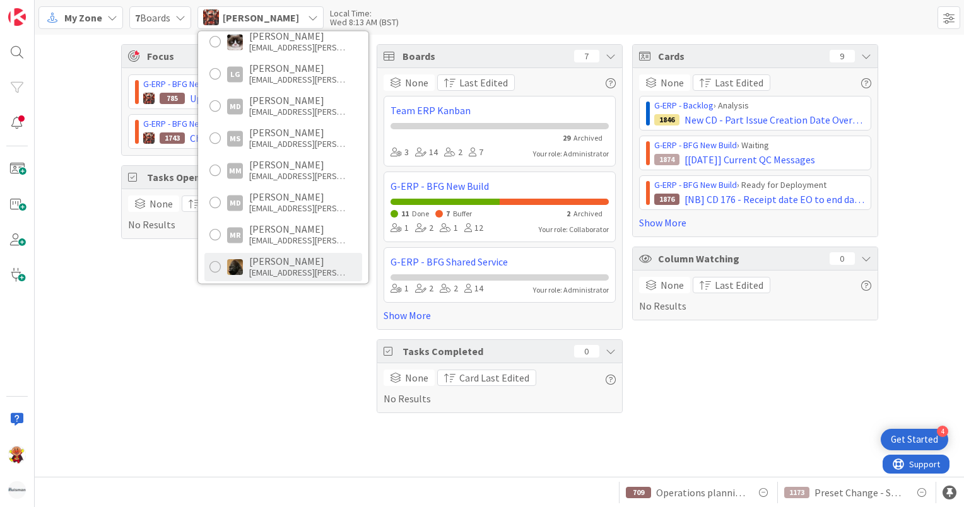
click at [212, 262] on div at bounding box center [214, 266] width 11 height 11
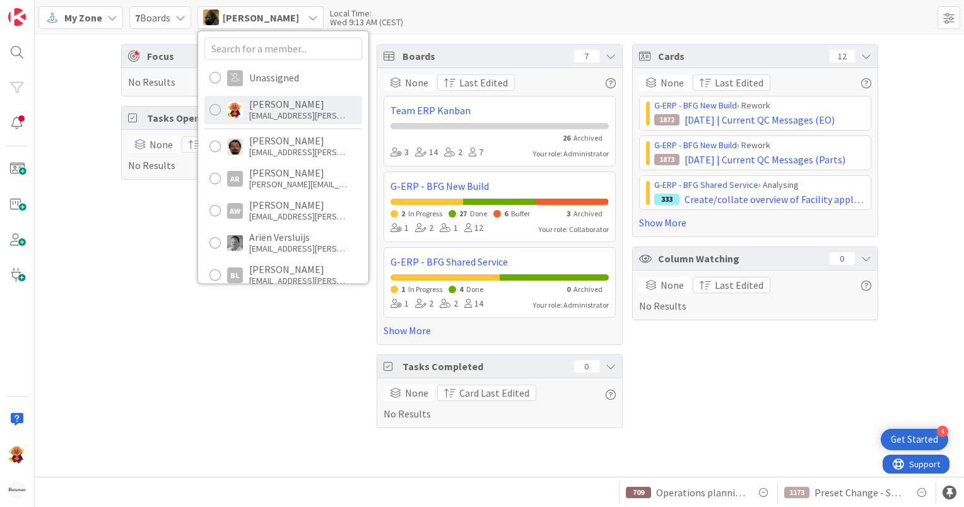
click at [245, 116] on div "[PERSON_NAME] [EMAIL_ADDRESS][PERSON_NAME][DOMAIN_NAME]" at bounding box center [283, 110] width 158 height 28
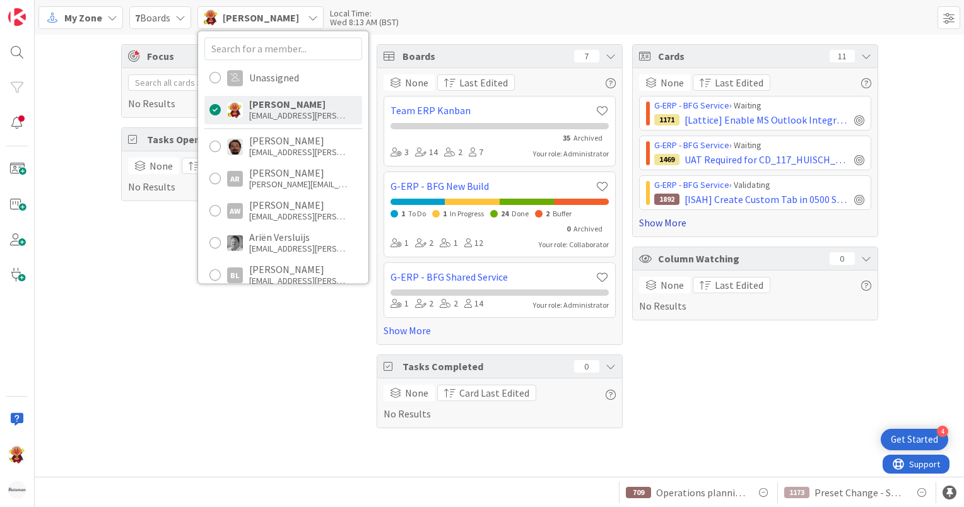
click at [670, 217] on link "Show More" at bounding box center [755, 222] width 232 height 15
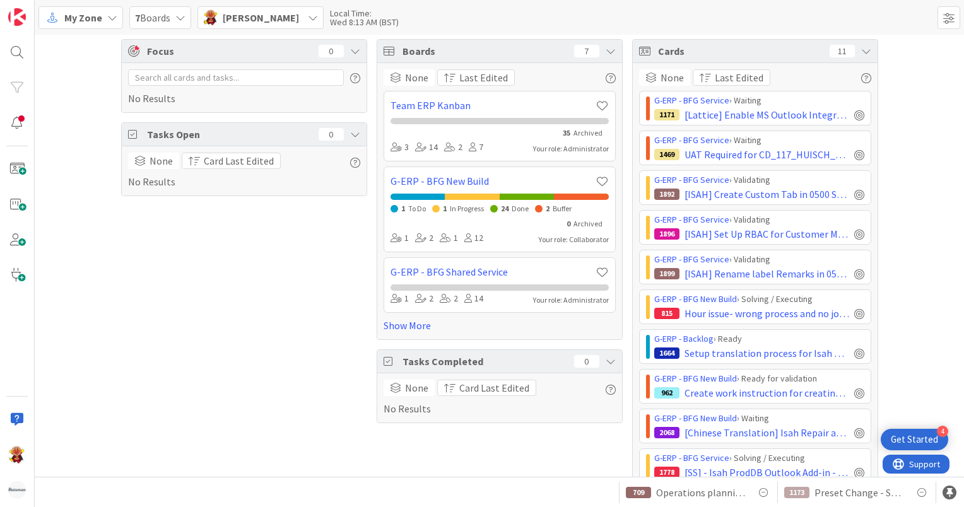
click at [96, 28] on div "My Zone" at bounding box center [80, 17] width 85 height 23
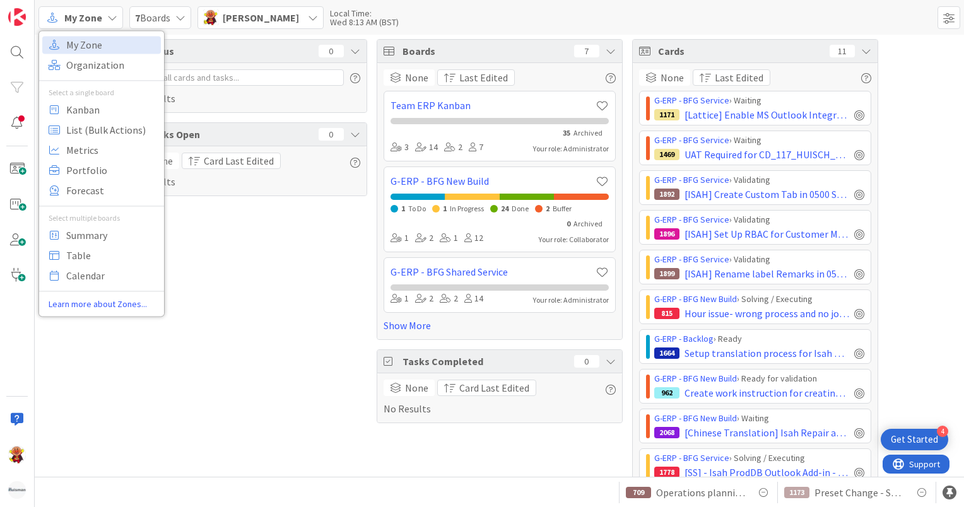
click at [265, 11] on span "[PERSON_NAME]" at bounding box center [261, 17] width 76 height 15
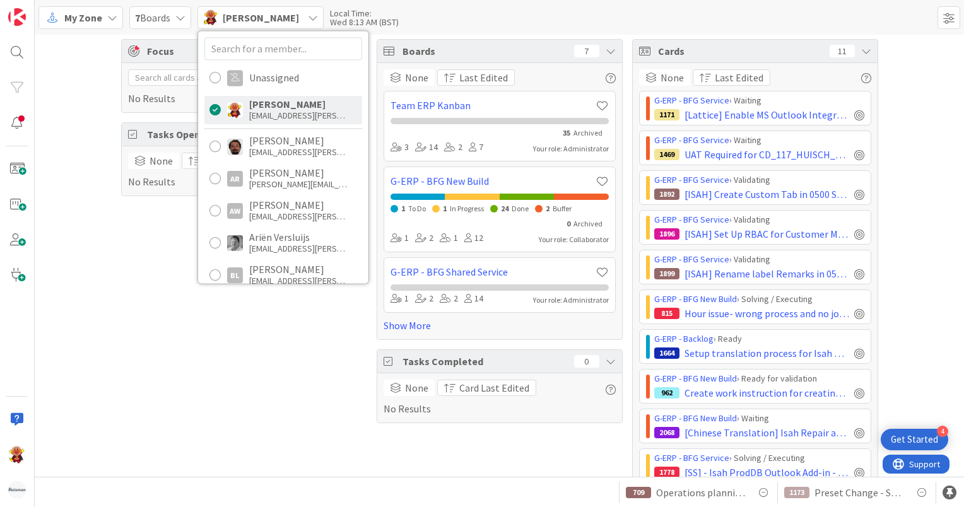
click at [55, 28] on div "My Zone" at bounding box center [80, 17] width 85 height 23
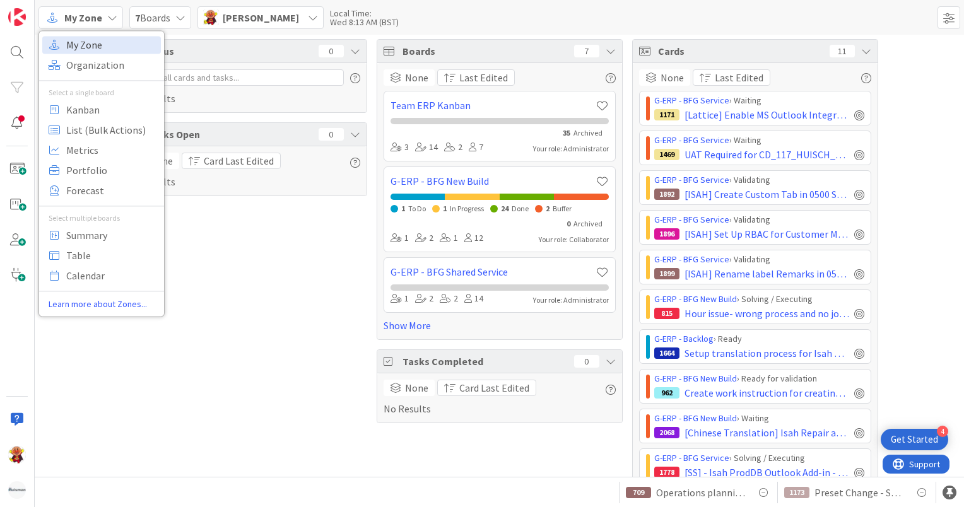
click at [61, 53] on link "My Zone" at bounding box center [101, 45] width 119 height 18
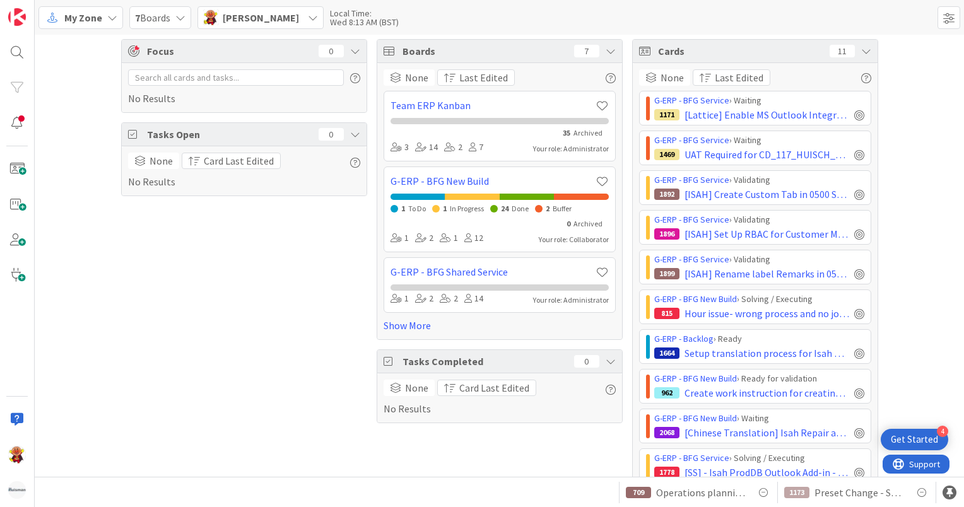
click at [61, 25] on div "My Zone" at bounding box center [80, 17] width 85 height 23
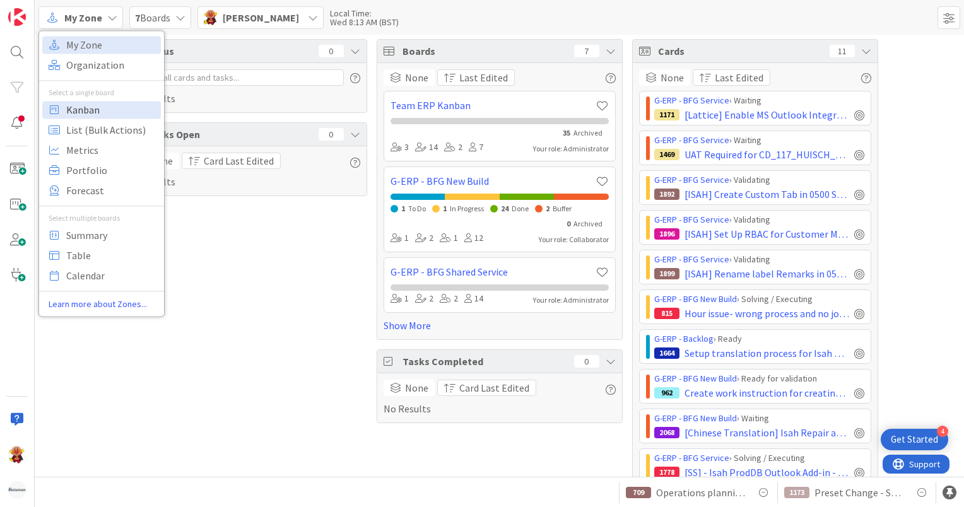
click at [73, 103] on span "Kanban" at bounding box center [111, 109] width 91 height 19
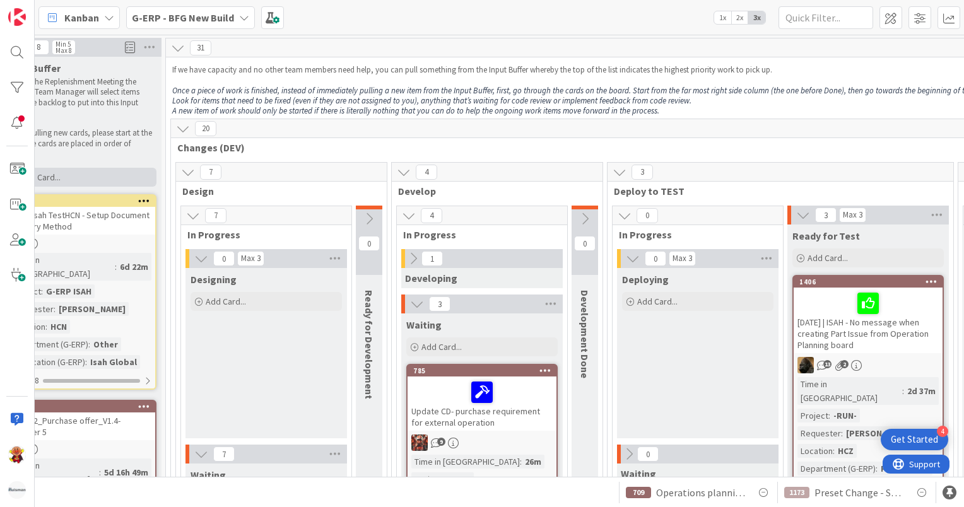
scroll to position [0, 204]
